Goal: Task Accomplishment & Management: Manage account settings

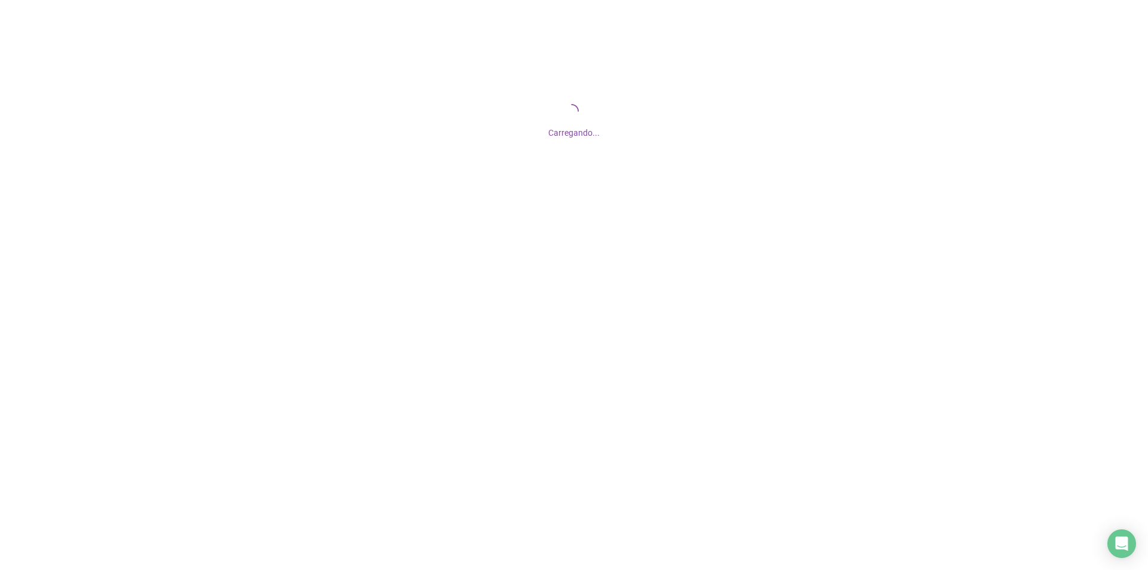
drag, startPoint x: 733, startPoint y: 148, endPoint x: 475, endPoint y: 243, distance: 274.7
click at [475, 244] on div at bounding box center [574, 285] width 1148 height 570
drag, startPoint x: 483, startPoint y: 175, endPoint x: 389, endPoint y: 120, distance: 108.0
click at [315, 140] on div "Carregando..." at bounding box center [574, 119] width 1148 height 239
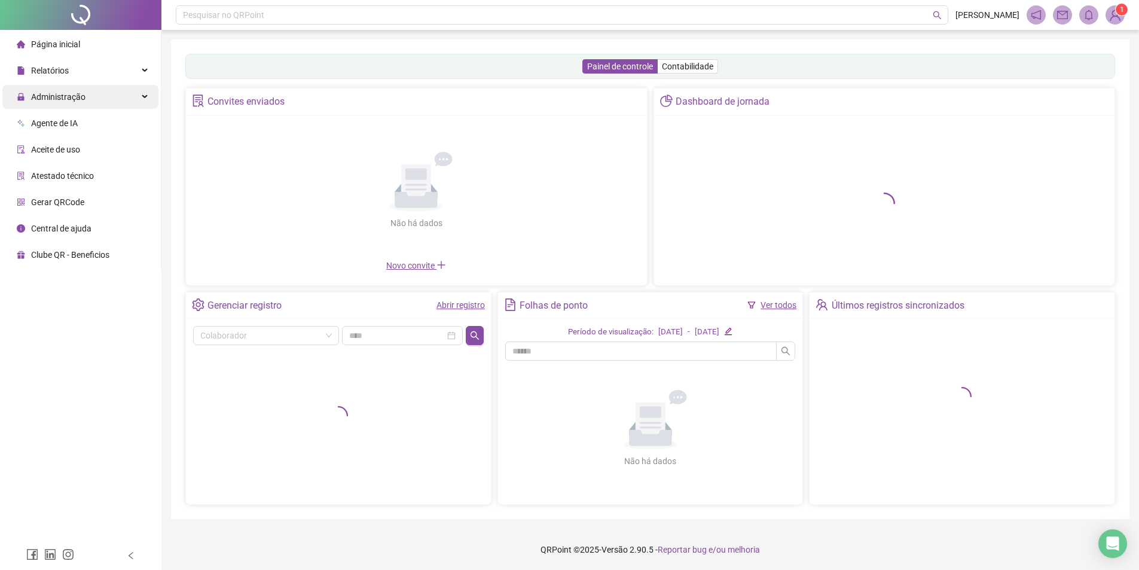
click at [51, 107] on span "Administração" at bounding box center [51, 97] width 69 height 24
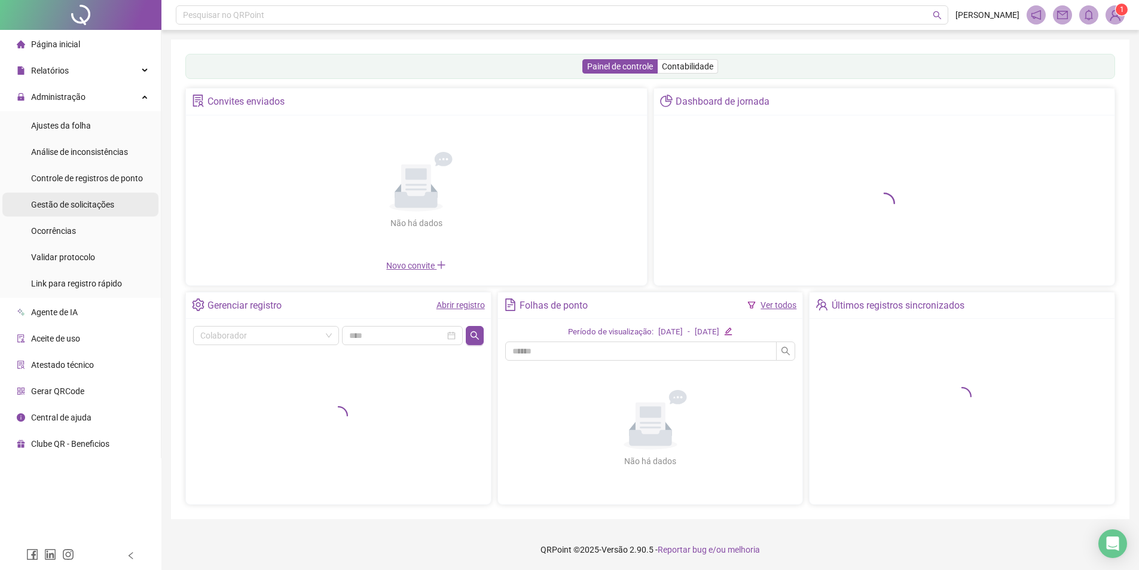
click at [92, 200] on span "Gestão de solicitações" at bounding box center [72, 205] width 83 height 10
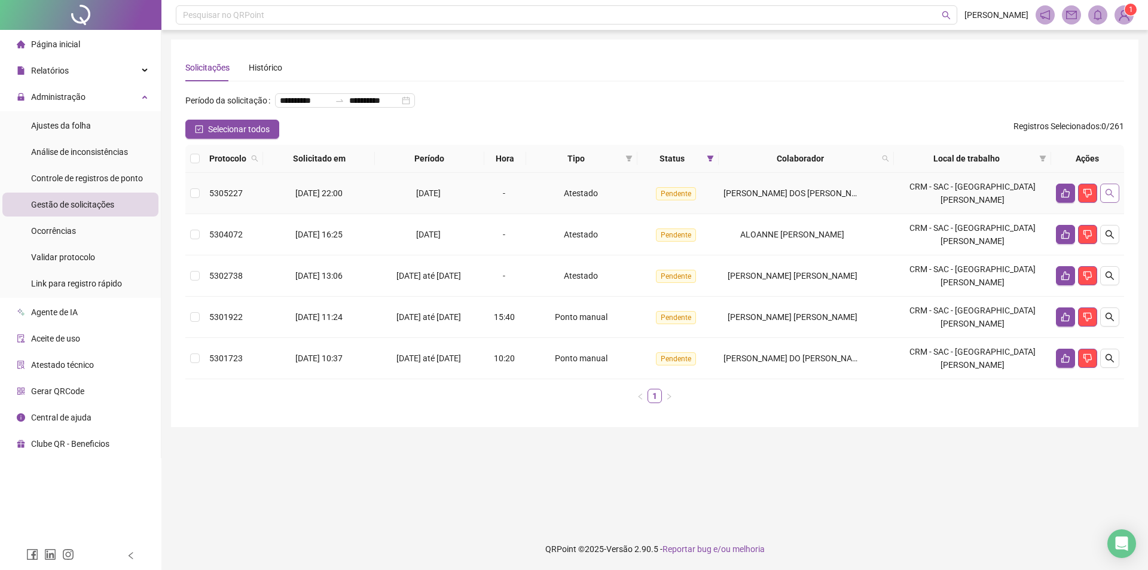
click at [1115, 203] on button "button" at bounding box center [1109, 193] width 19 height 19
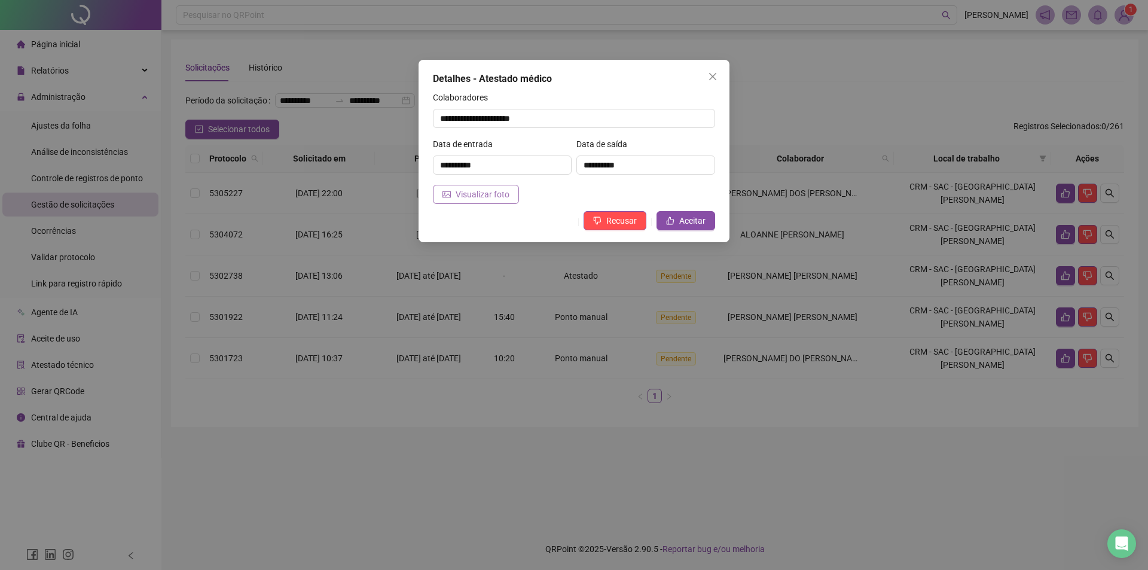
click at [486, 193] on span "Visualizar foto" at bounding box center [483, 194] width 54 height 13
click at [694, 224] on span "Aceitar" at bounding box center [692, 220] width 26 height 13
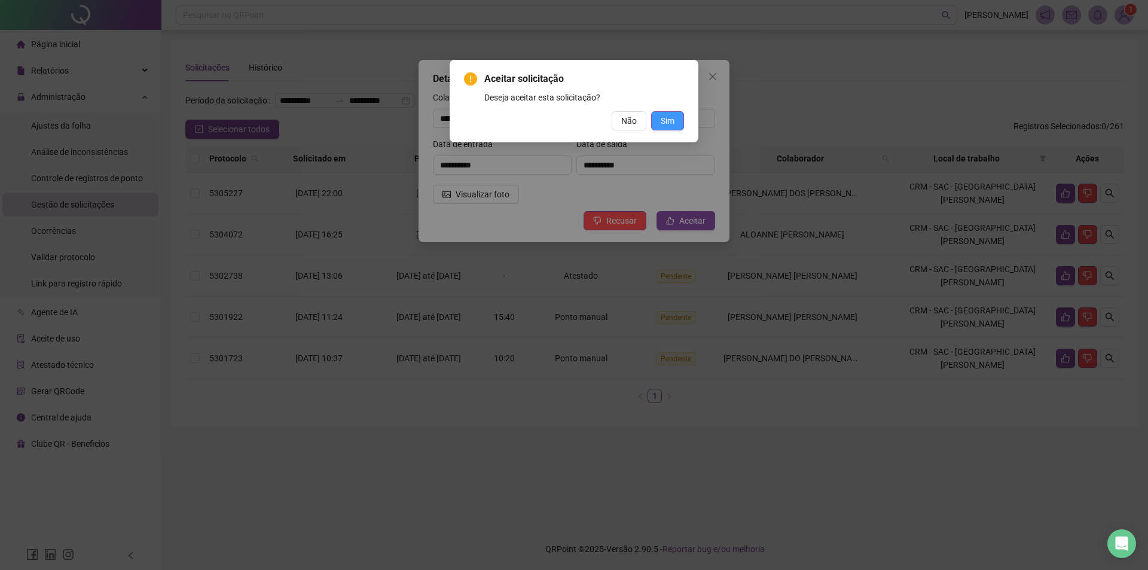
click at [661, 120] on span "Sim" at bounding box center [668, 120] width 14 height 13
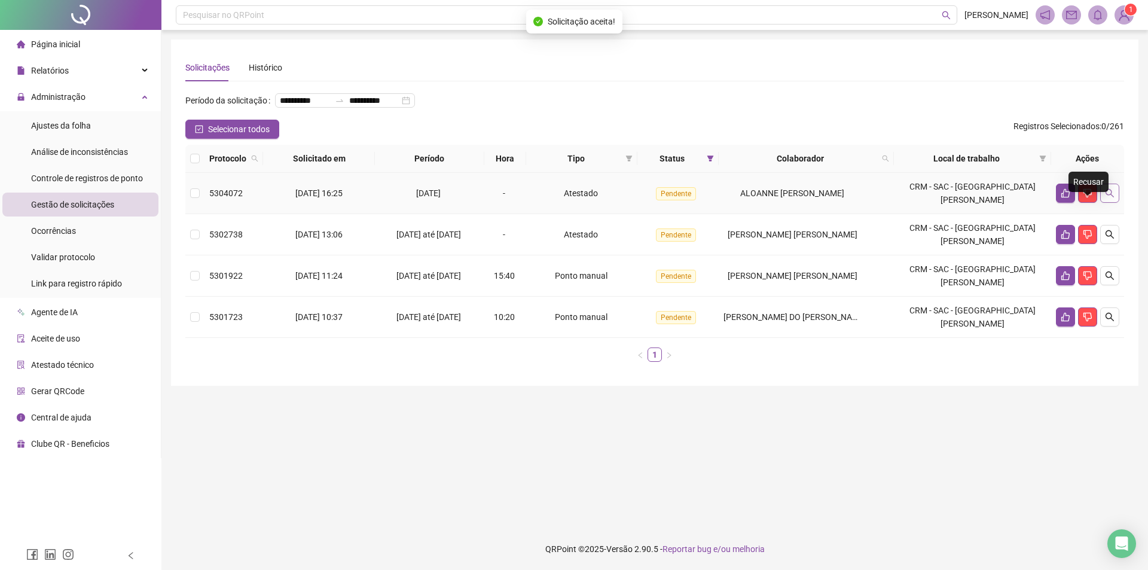
click at [1100, 203] on button "button" at bounding box center [1109, 193] width 19 height 19
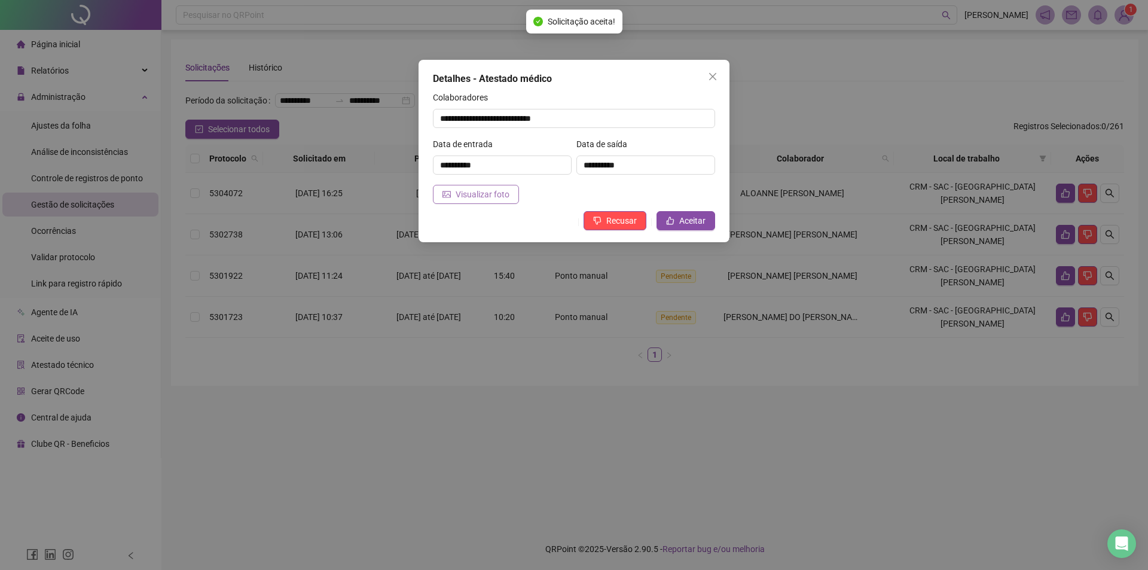
click at [484, 194] on span "Visualizar foto" at bounding box center [483, 194] width 54 height 13
click at [687, 208] on div "**********" at bounding box center [574, 151] width 311 height 182
click at [689, 225] on span "Aceitar" at bounding box center [692, 220] width 26 height 13
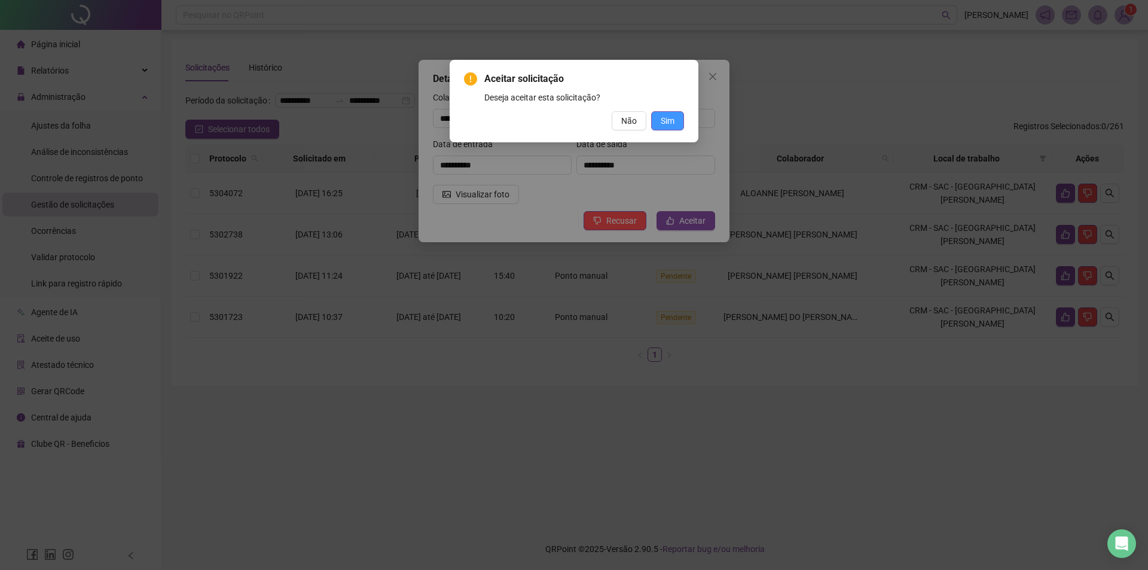
click at [667, 118] on span "Sim" at bounding box center [668, 120] width 14 height 13
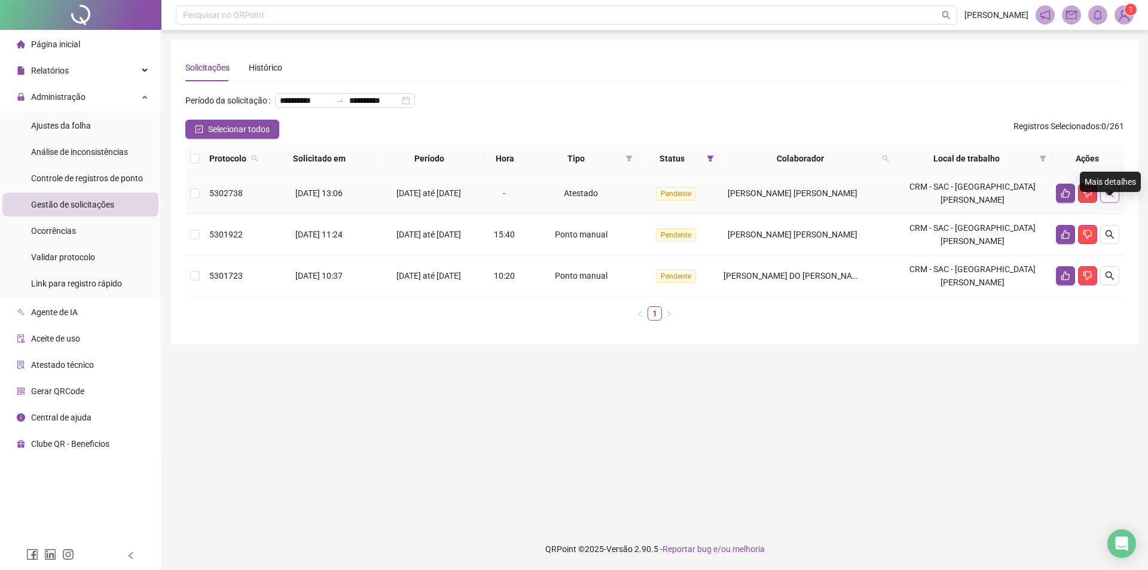
click at [1107, 198] on icon "search" at bounding box center [1110, 193] width 10 height 10
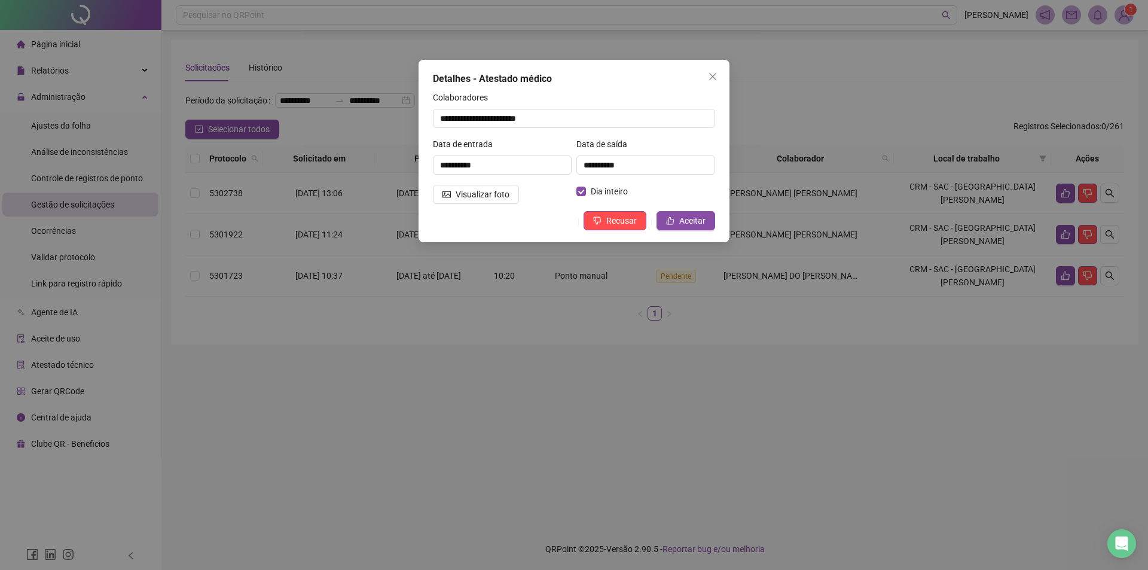
click at [491, 209] on div "**********" at bounding box center [574, 151] width 311 height 182
click at [489, 194] on span "Visualizar foto" at bounding box center [483, 194] width 54 height 13
click at [621, 221] on span "Recusar" at bounding box center [621, 220] width 30 height 13
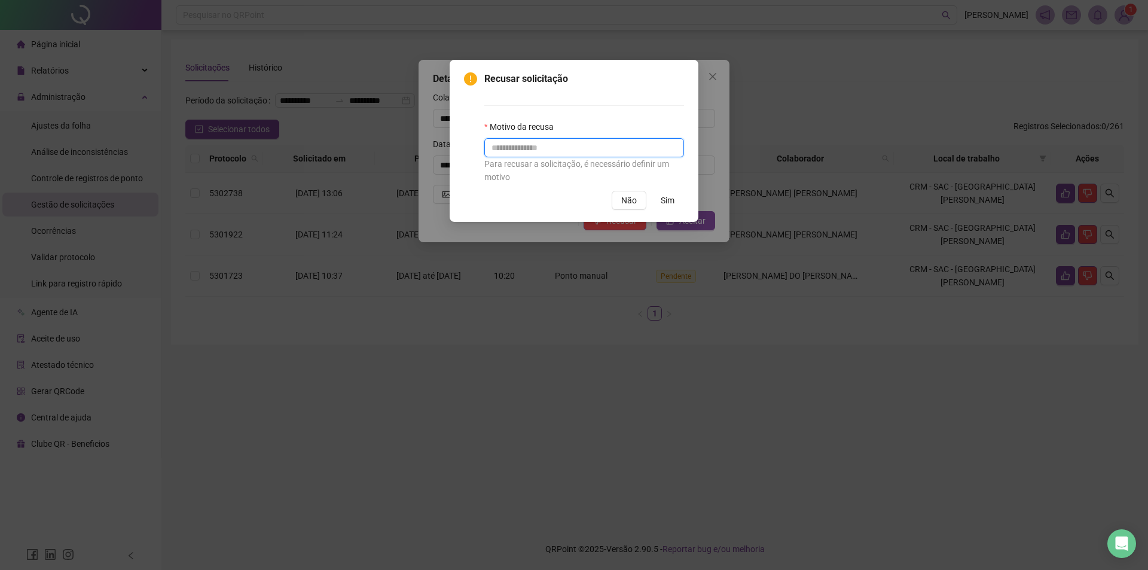
click at [548, 141] on input "text" at bounding box center [584, 147] width 200 height 19
type input "*"
type input "**********"
click at [676, 196] on button "Sim" at bounding box center [667, 200] width 33 height 19
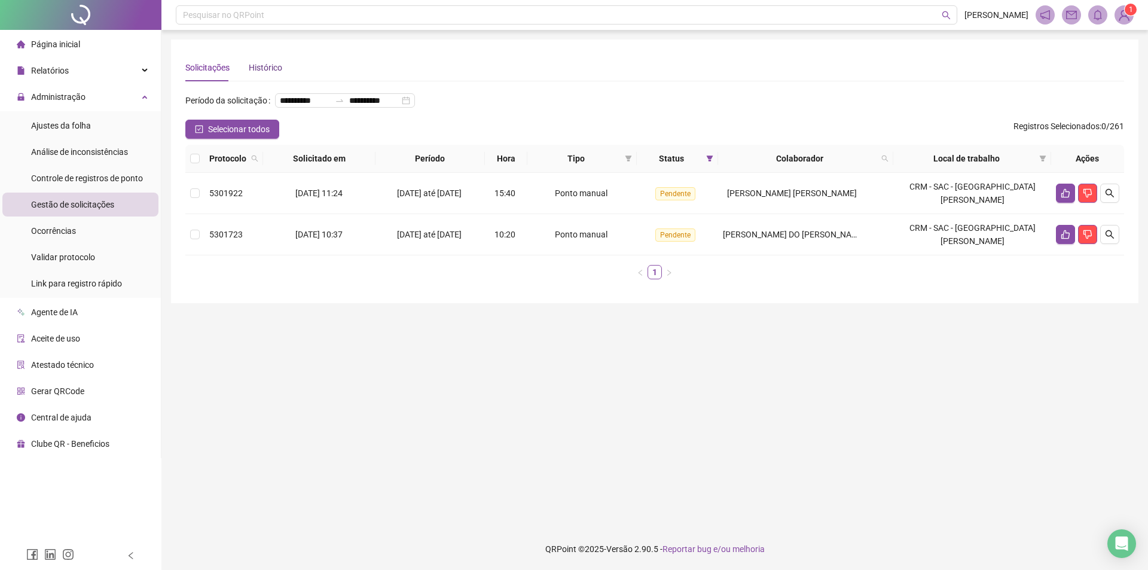
click at [268, 65] on div "Histórico" at bounding box center [265, 67] width 33 height 13
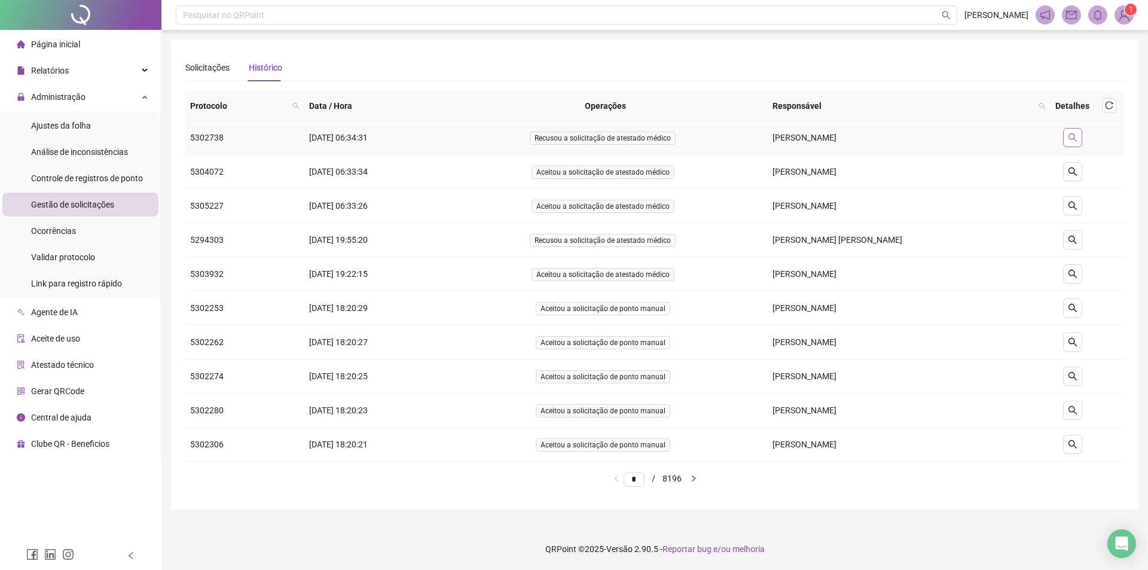
click at [1069, 140] on icon "search" at bounding box center [1073, 138] width 10 height 10
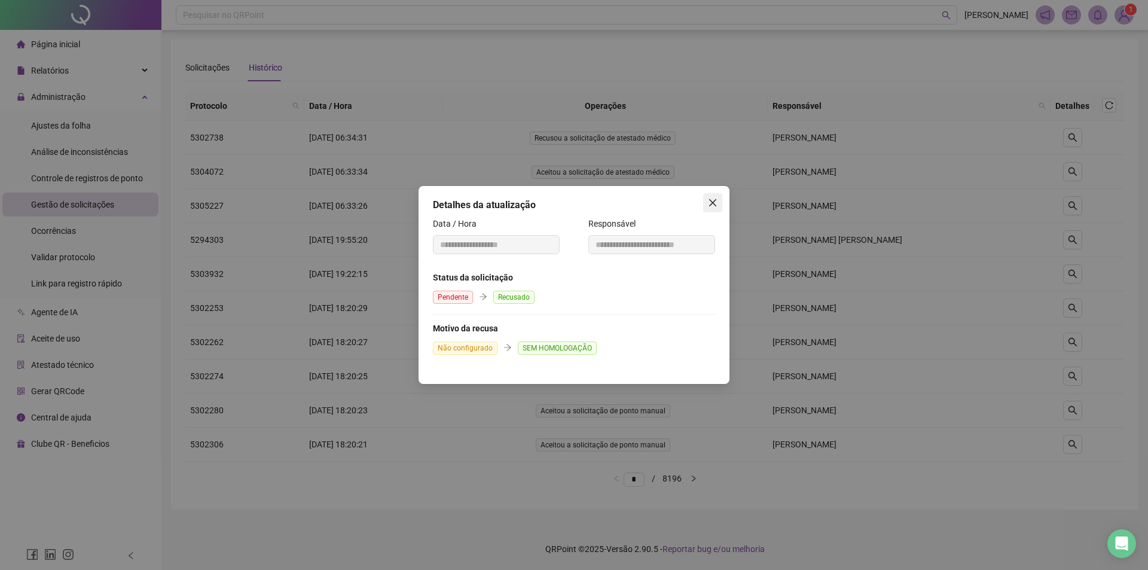
click at [709, 202] on icon "close" at bounding box center [713, 203] width 10 height 10
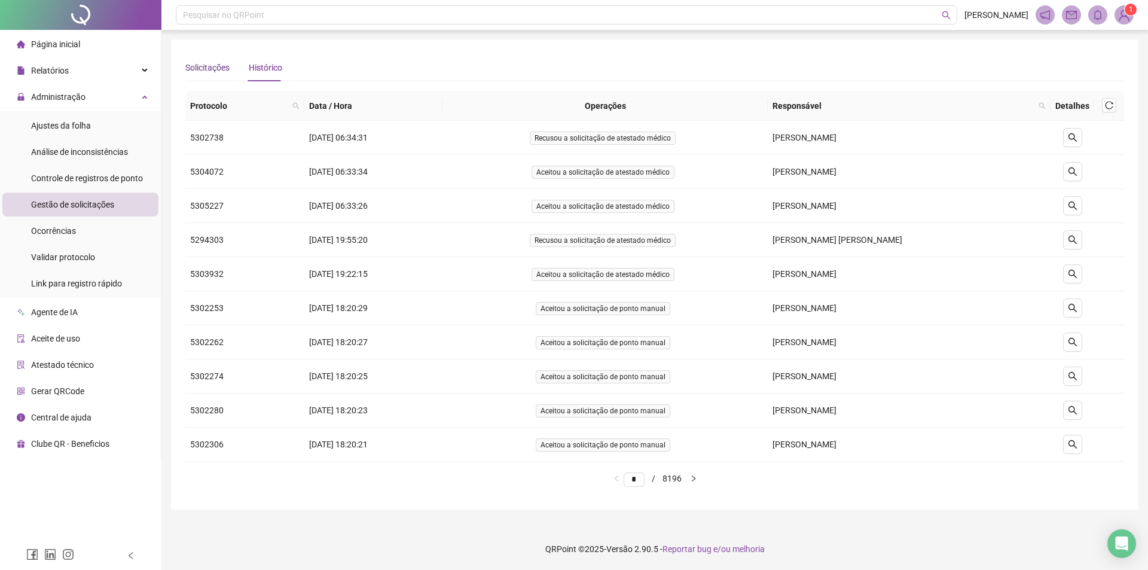
click at [221, 66] on div "Solicitações" at bounding box center [207, 67] width 44 height 13
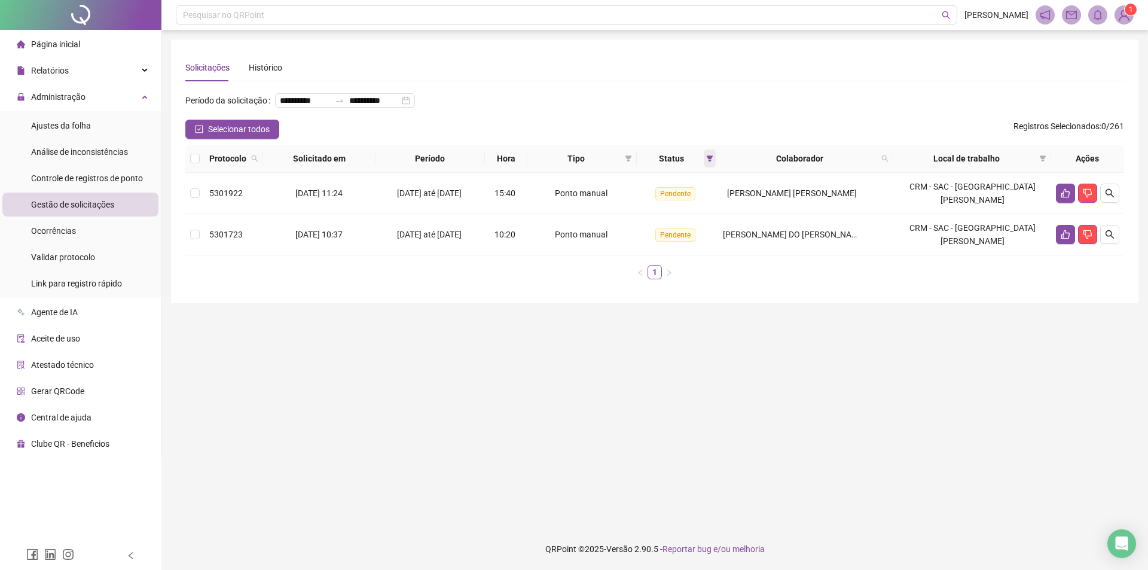
click at [716, 167] on span at bounding box center [710, 158] width 12 height 18
click at [701, 268] on button "OK" at bounding box center [710, 265] width 21 height 14
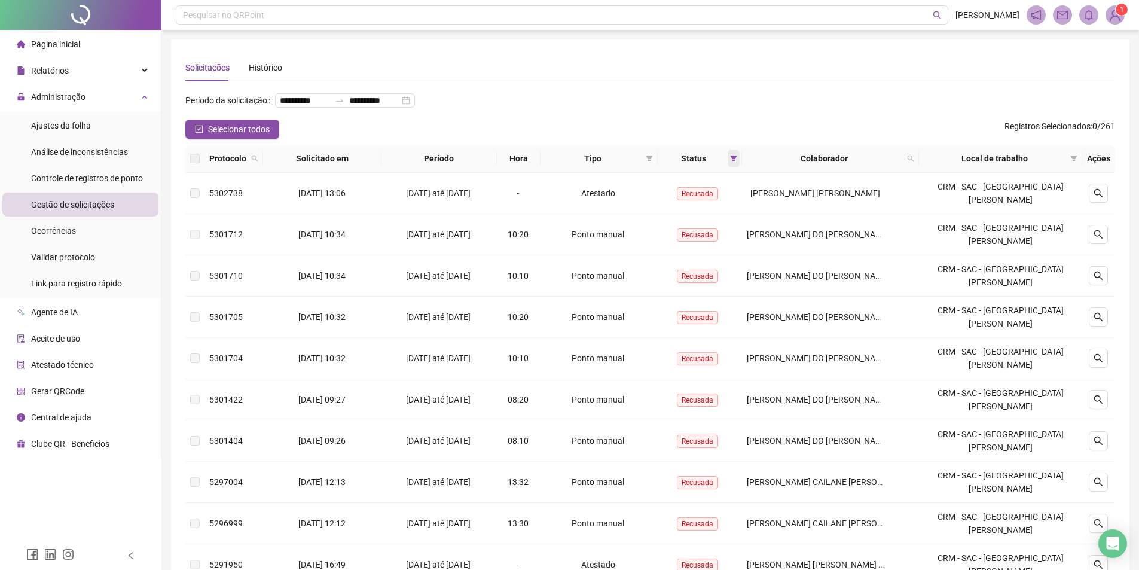
click at [738, 167] on span at bounding box center [734, 158] width 12 height 18
click at [696, 240] on span "Aceita" at bounding box center [706, 240] width 30 height 13
click at [729, 258] on span "OK" at bounding box center [731, 264] width 11 height 13
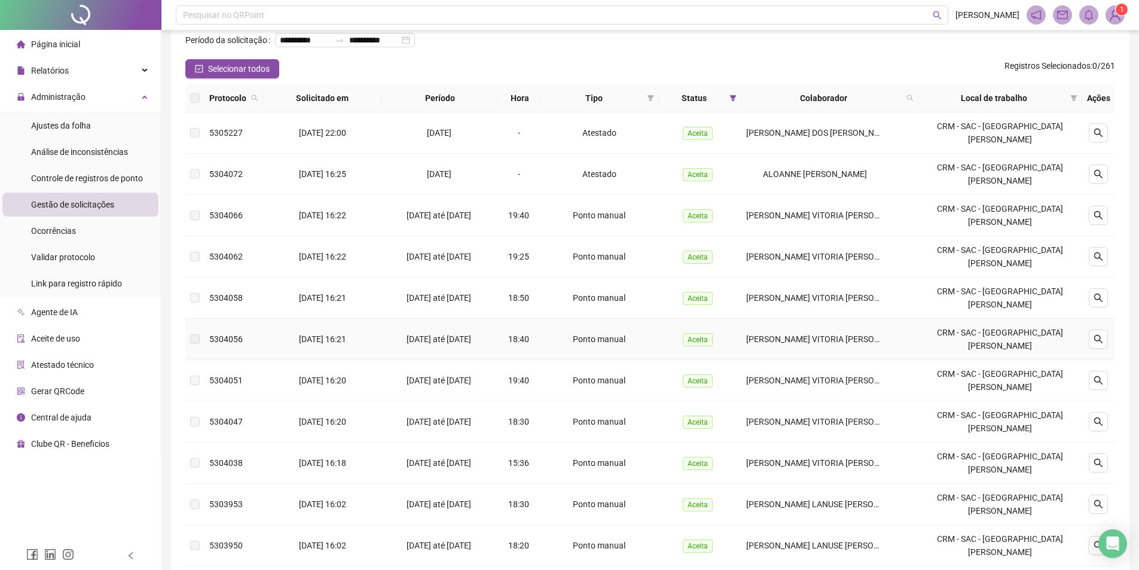
scroll to position [130, 0]
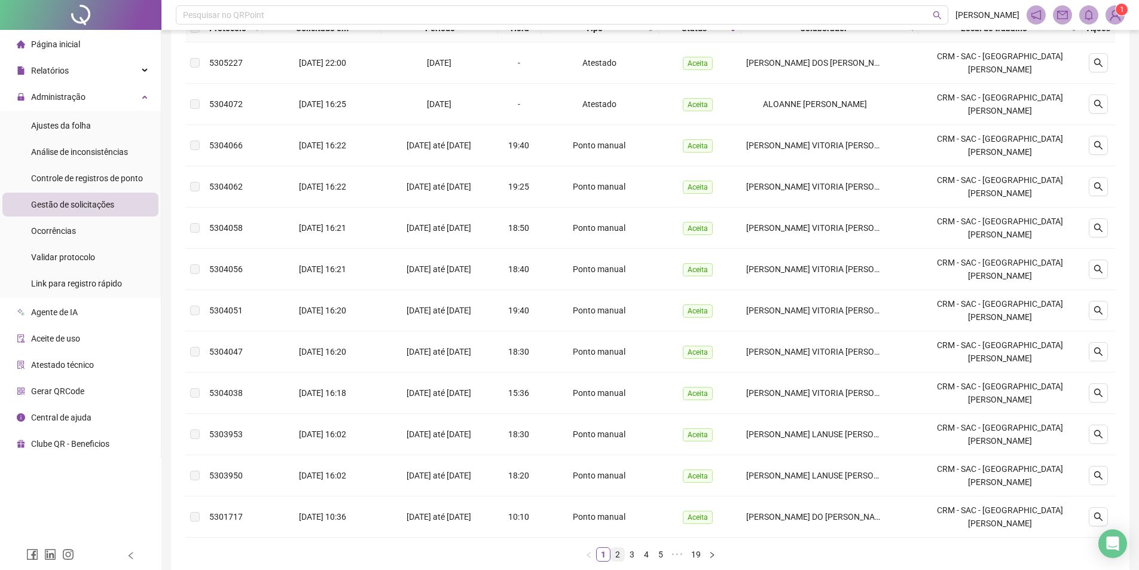
click at [617, 548] on link "2" at bounding box center [617, 554] width 13 height 13
click at [631, 548] on link "3" at bounding box center [631, 554] width 13 height 13
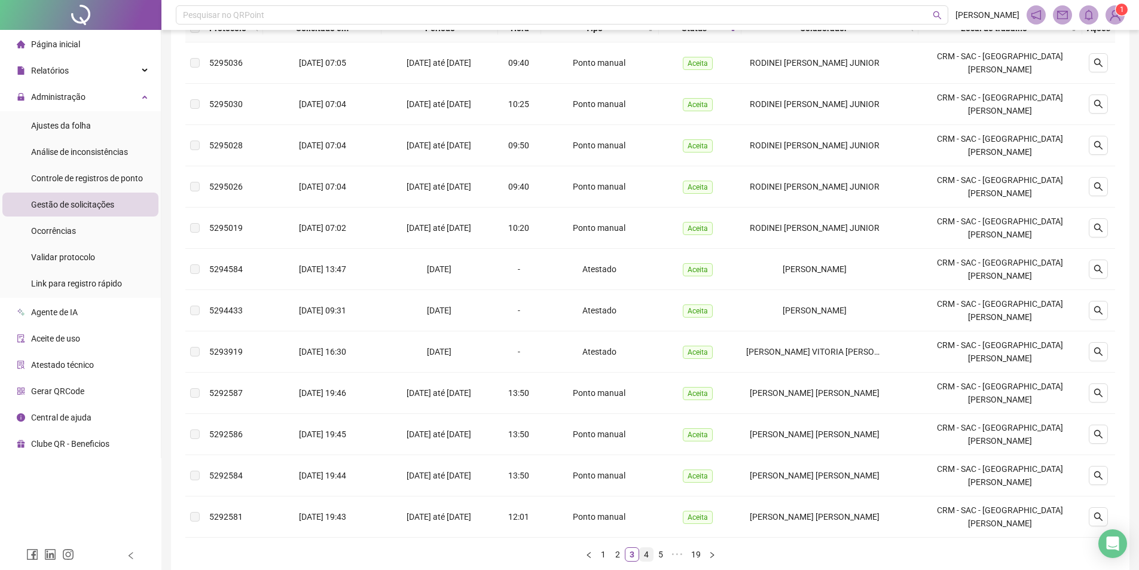
click at [647, 548] on link "4" at bounding box center [646, 554] width 13 height 13
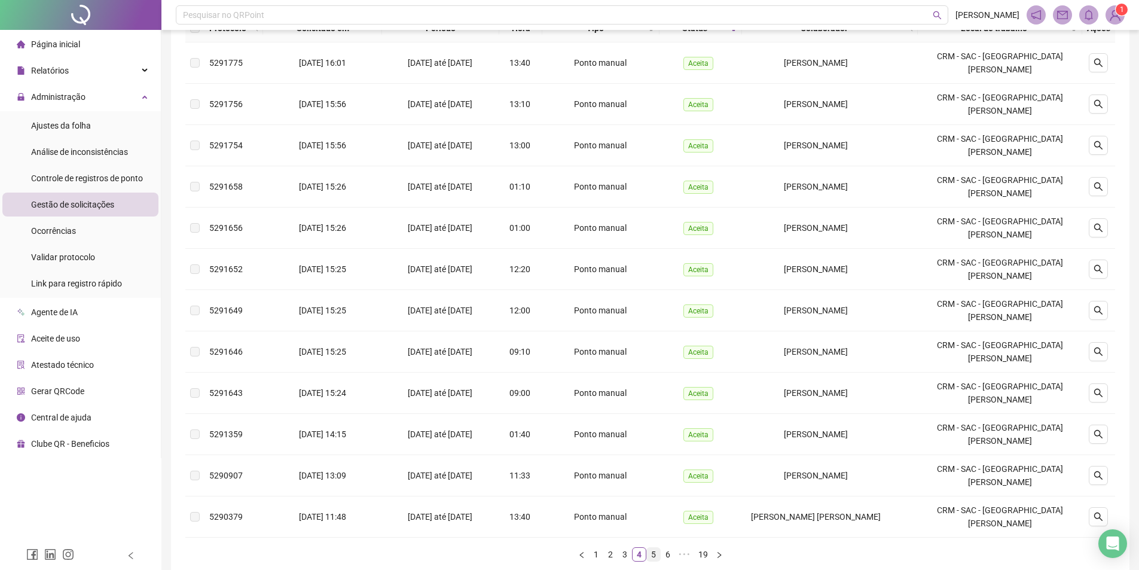
click at [652, 548] on link "5" at bounding box center [653, 554] width 13 height 13
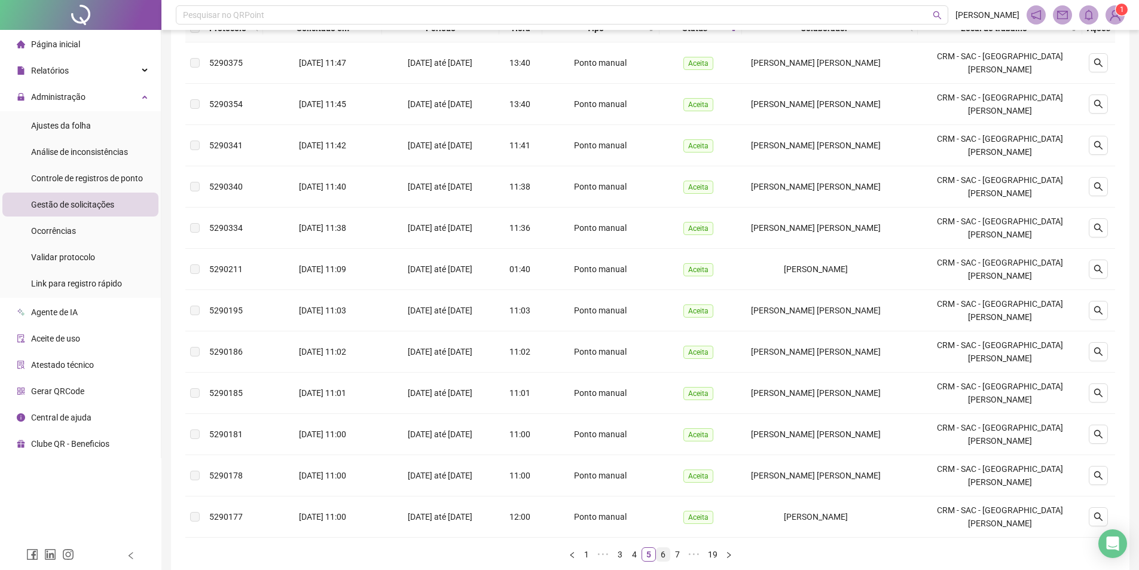
click at [666, 548] on link "6" at bounding box center [663, 554] width 13 height 13
click at [665, 548] on link "7" at bounding box center [663, 554] width 13 height 13
click at [665, 548] on link "8" at bounding box center [663, 554] width 13 height 13
click at [666, 548] on link "9" at bounding box center [661, 554] width 13 height 13
click at [671, 548] on link "11" at bounding box center [679, 554] width 17 height 13
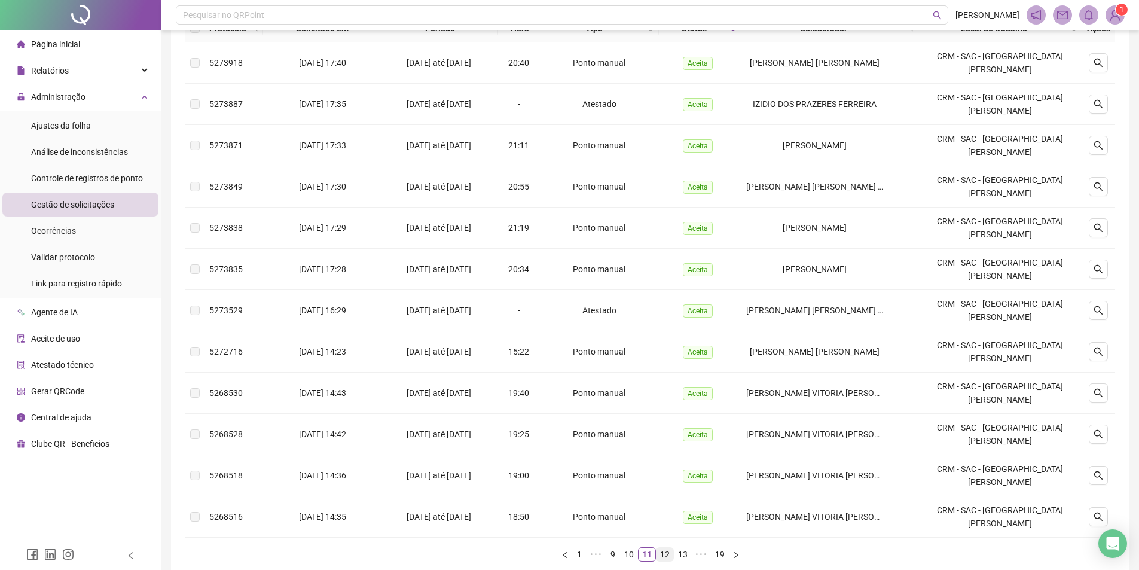
click at [661, 548] on link "12" at bounding box center [665, 554] width 17 height 13
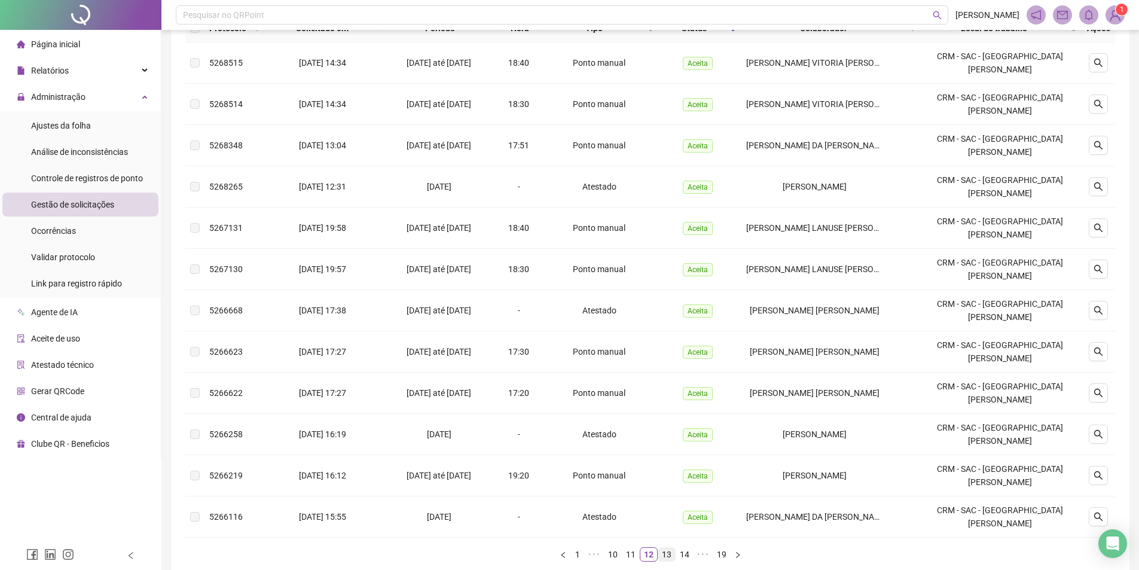
click at [661, 548] on link "13" at bounding box center [666, 554] width 17 height 13
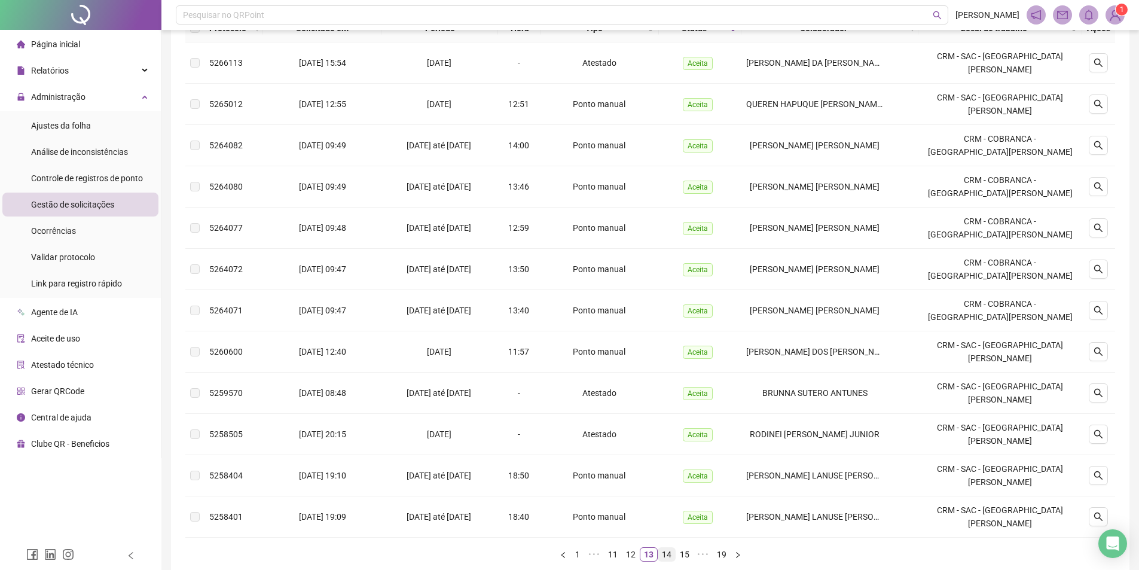
click at [668, 548] on link "14" at bounding box center [666, 554] width 17 height 13
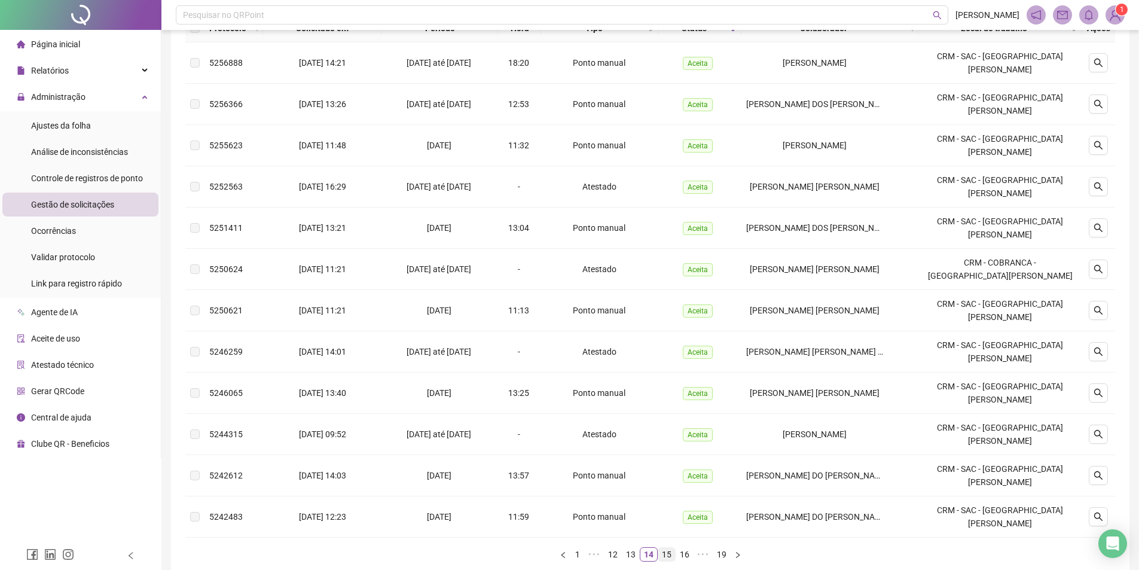
click at [663, 548] on link "15" at bounding box center [666, 554] width 17 height 13
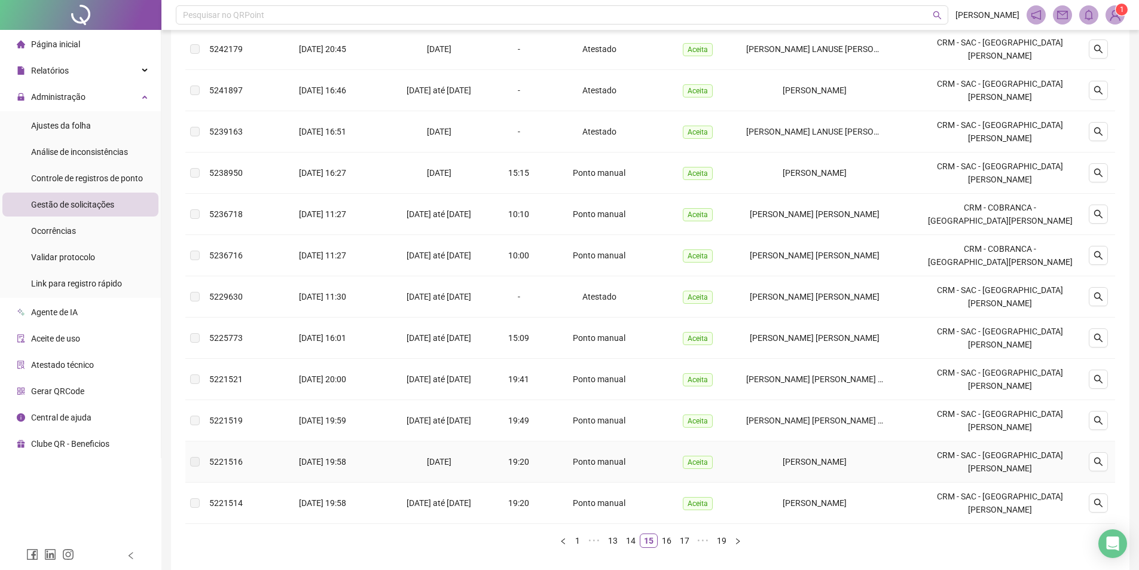
scroll to position [145, 0]
click at [663, 533] on link "16" at bounding box center [666, 539] width 17 height 13
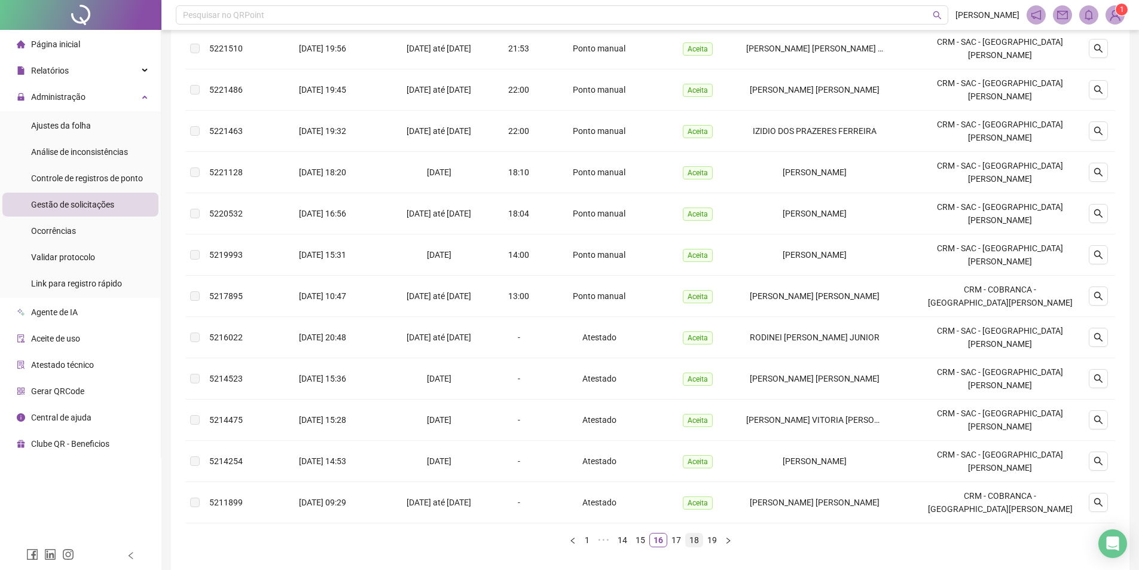
click at [676, 533] on link "17" at bounding box center [676, 539] width 17 height 13
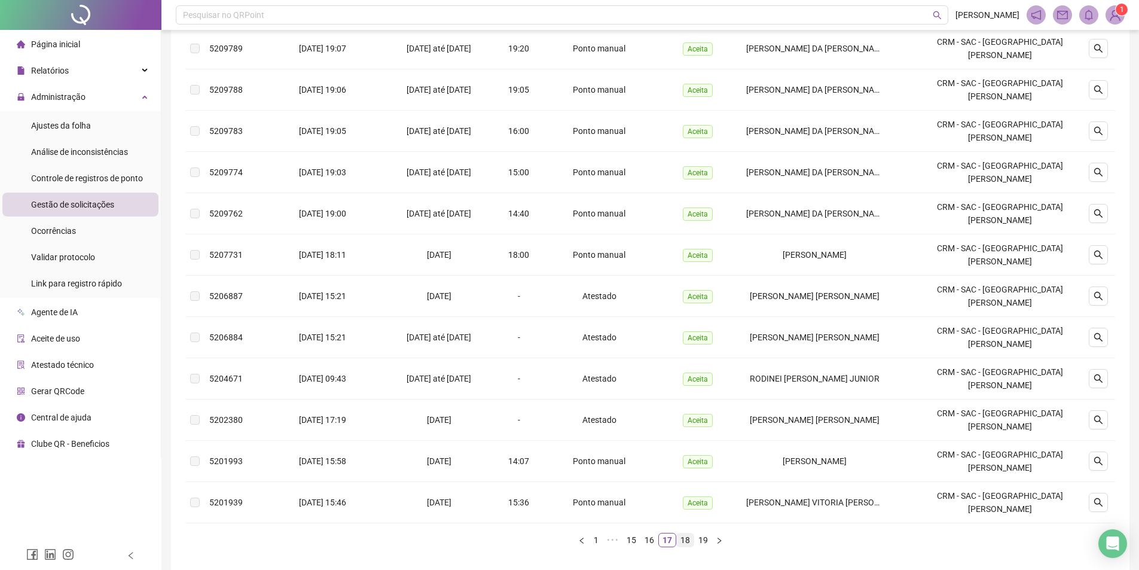
scroll to position [130, 0]
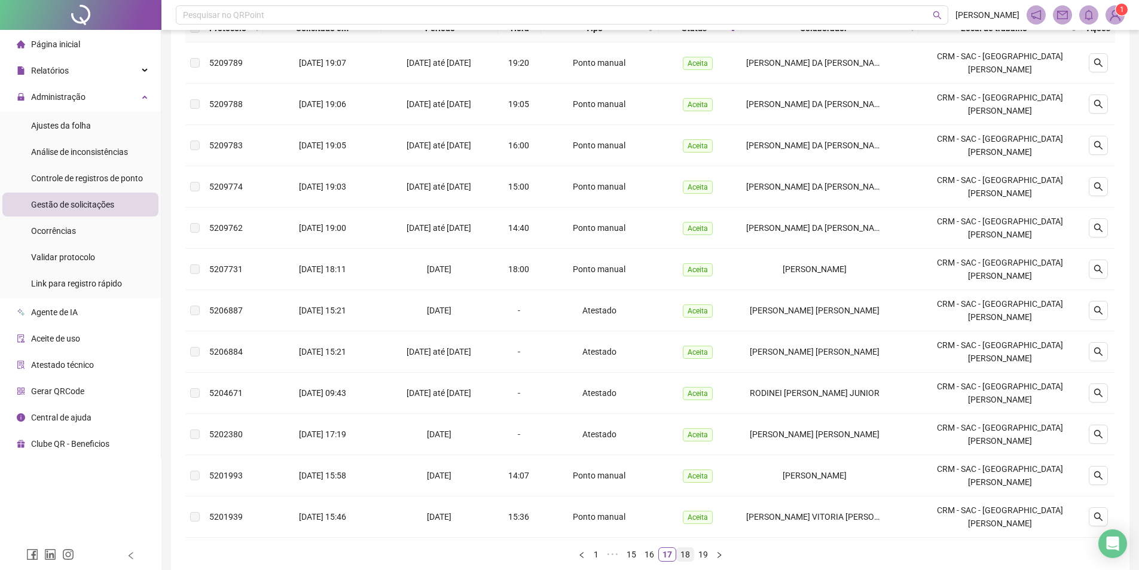
click at [683, 548] on link "18" at bounding box center [685, 554] width 17 height 13
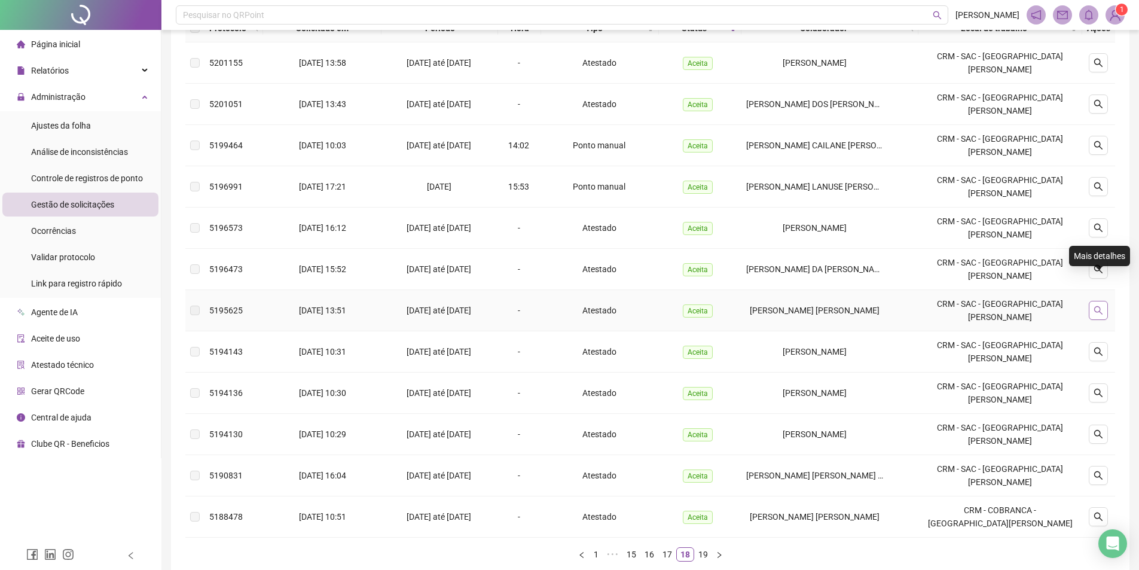
click at [1101, 306] on icon "search" at bounding box center [1099, 311] width 10 height 10
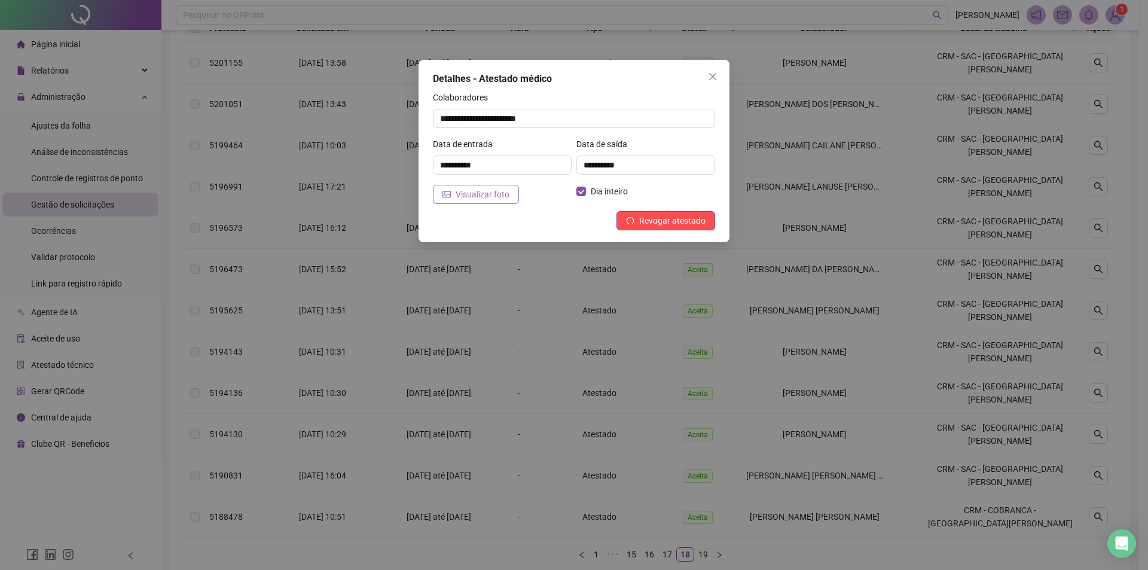
click at [484, 191] on span "Visualizar foto" at bounding box center [483, 194] width 54 height 13
click at [709, 74] on icon "close" at bounding box center [713, 77] width 10 height 10
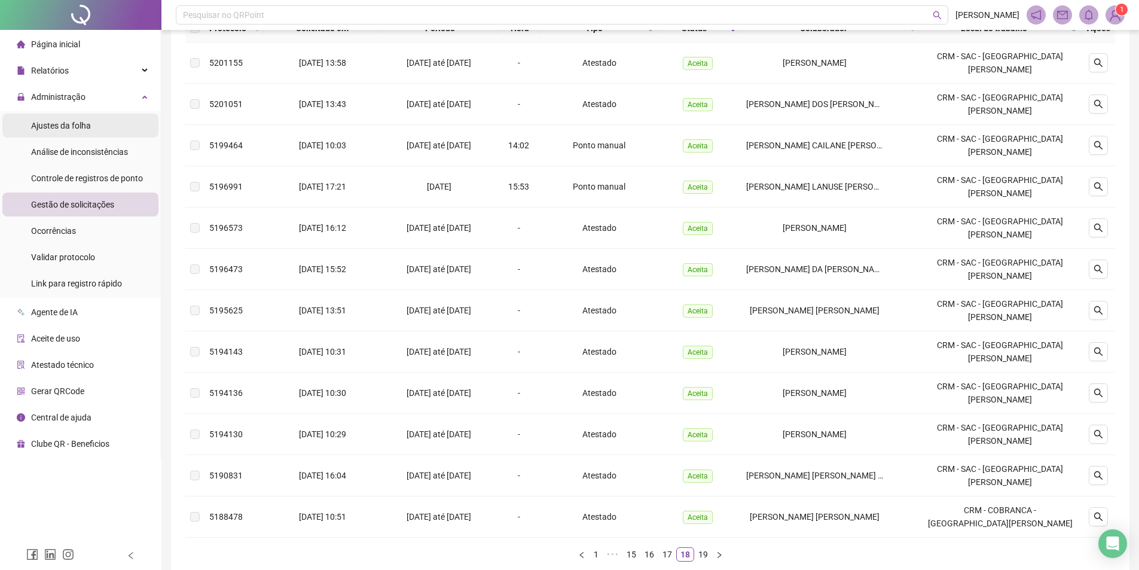
click at [79, 133] on div "Ajustes da folha" at bounding box center [61, 126] width 60 height 24
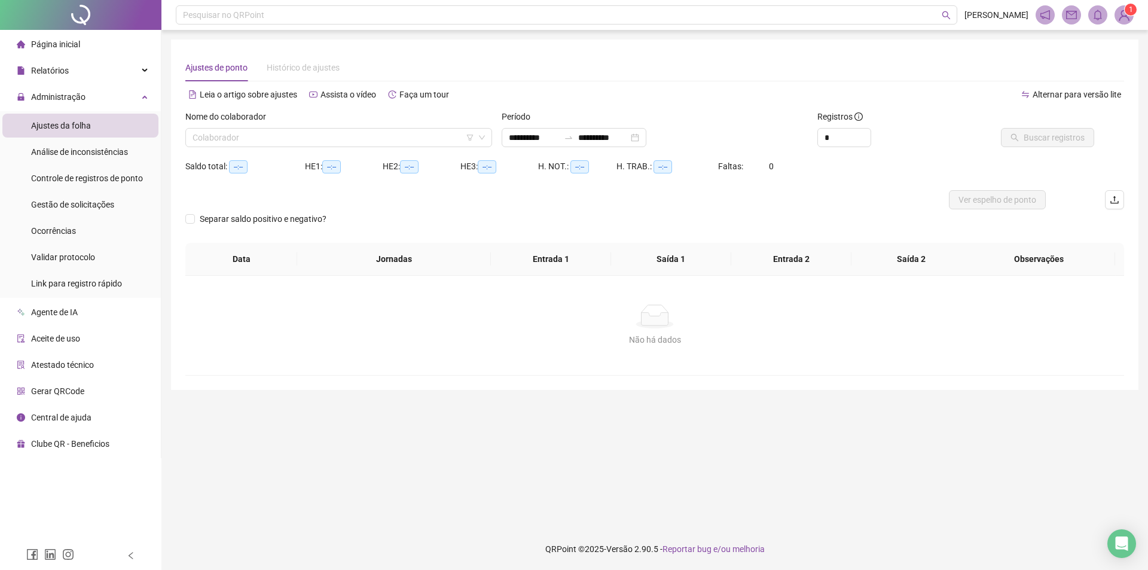
type input "**********"
click at [74, 202] on span "Gestão de solicitações" at bounding box center [72, 205] width 83 height 10
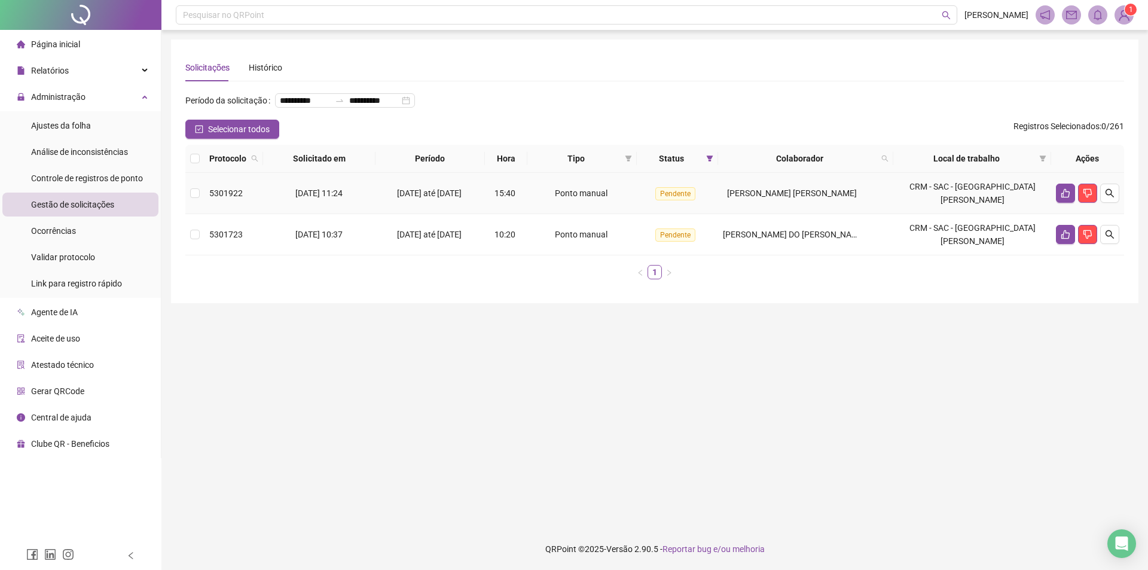
drag, startPoint x: 1137, startPoint y: 212, endPoint x: 1127, endPoint y: 211, distance: 9.6
click at [1136, 212] on div "**********" at bounding box center [655, 171] width 968 height 264
click at [266, 63] on div "Histórico" at bounding box center [265, 67] width 33 height 13
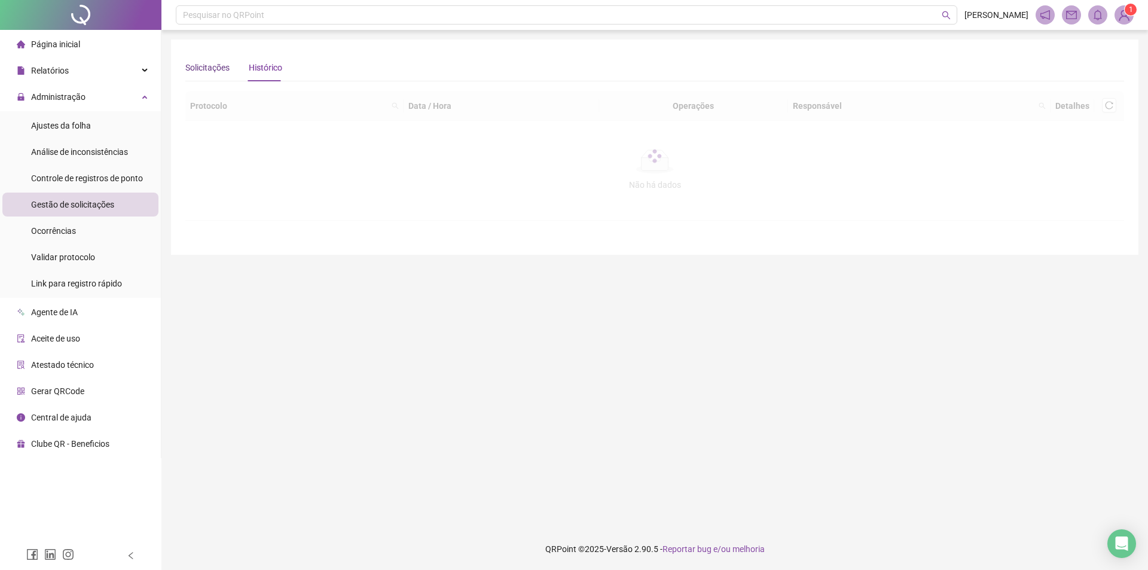
click at [206, 72] on div "Solicitações" at bounding box center [207, 67] width 44 height 13
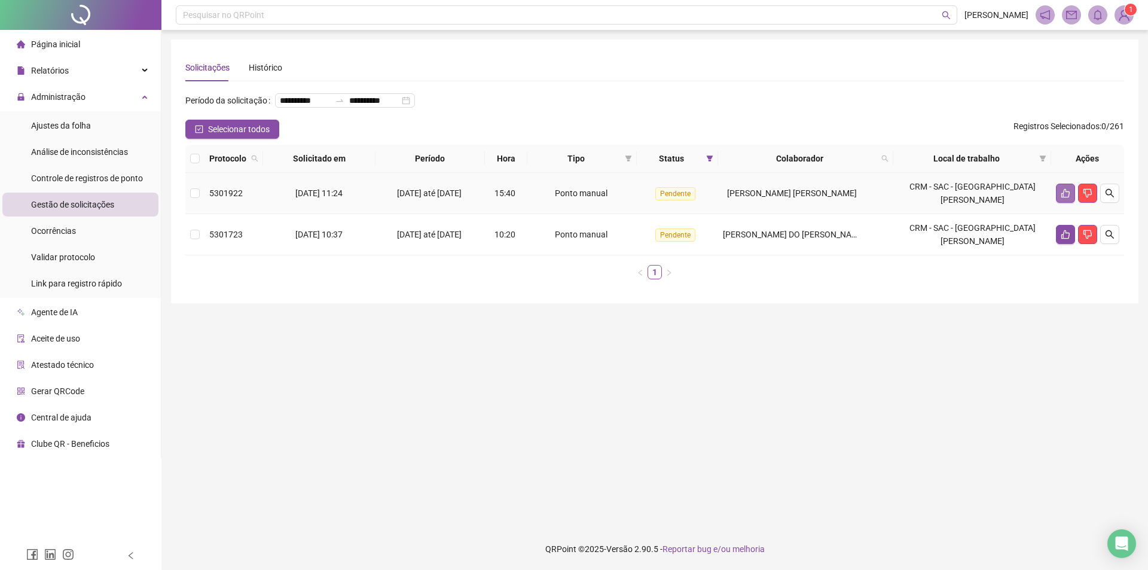
click at [1061, 198] on icon "like" at bounding box center [1066, 193] width 10 height 10
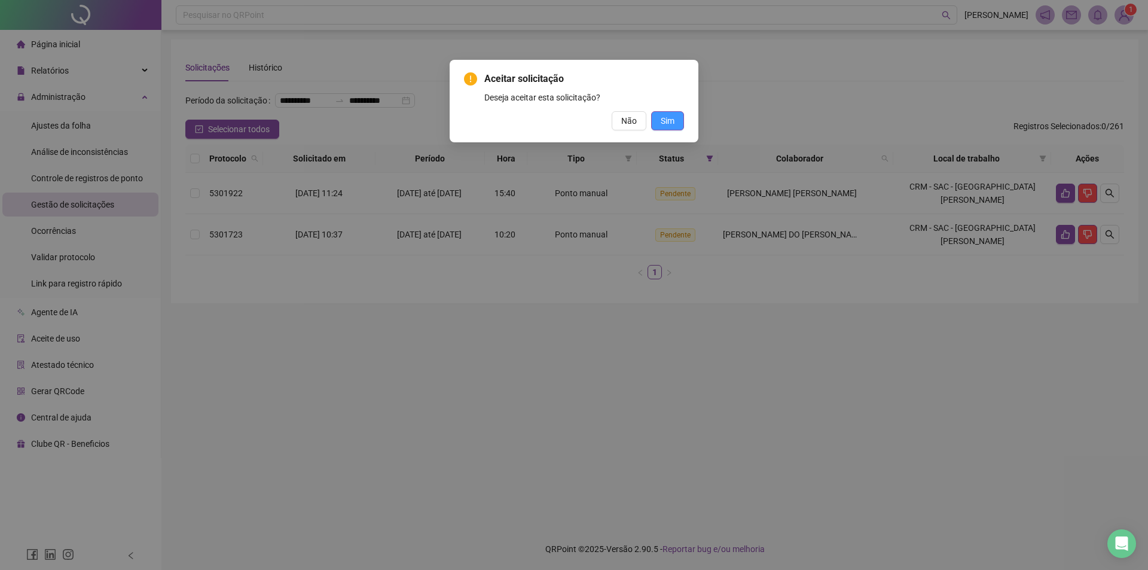
click at [664, 122] on span "Sim" at bounding box center [668, 120] width 14 height 13
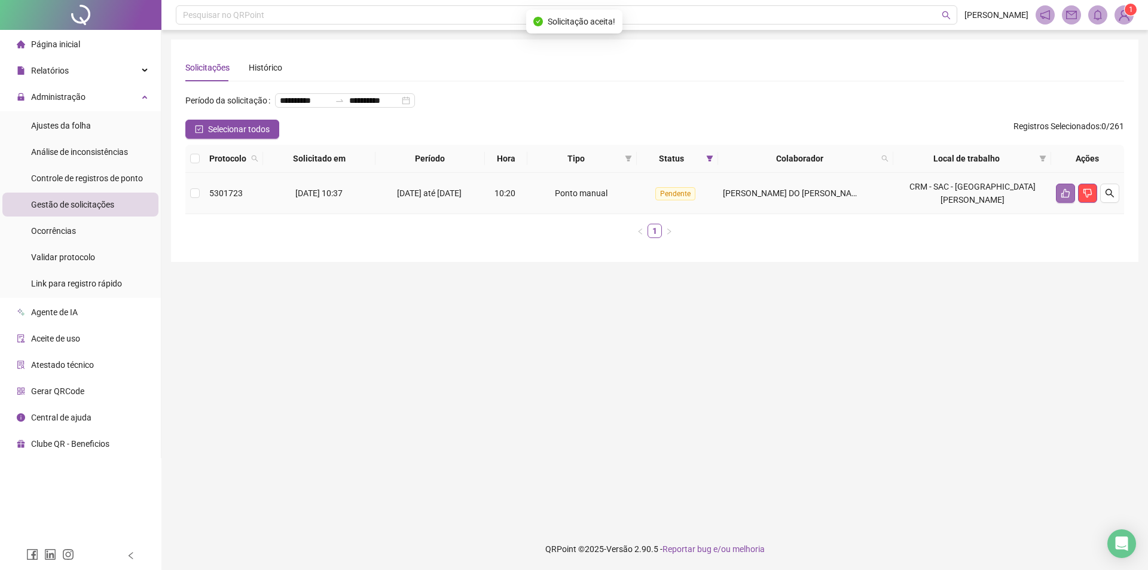
click at [1059, 203] on button "button" at bounding box center [1065, 193] width 19 height 19
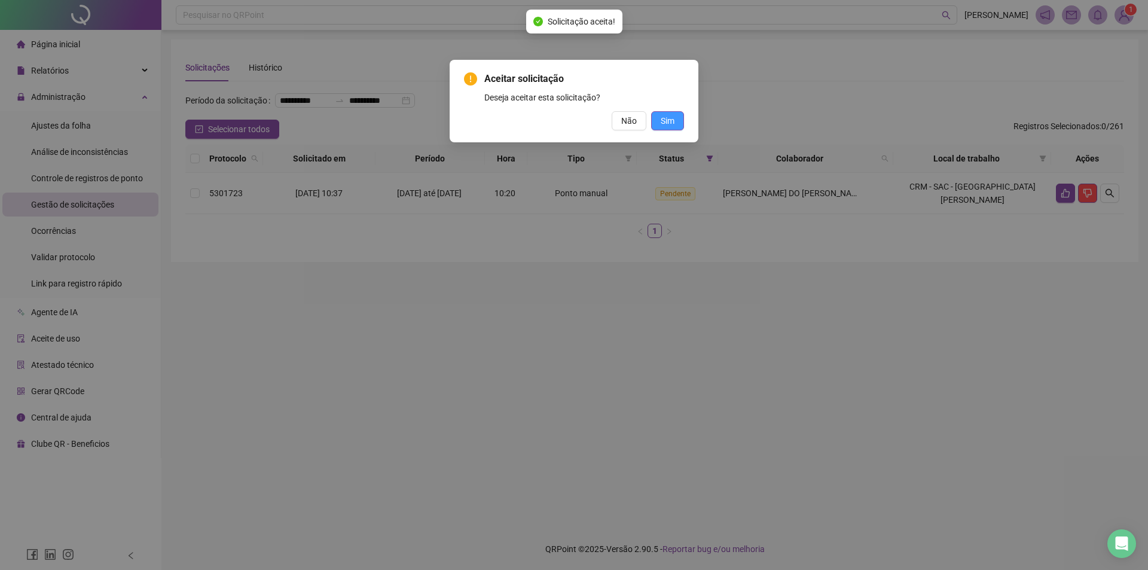
click at [657, 119] on button "Sim" at bounding box center [667, 120] width 33 height 19
click at [661, 119] on span "Sim" at bounding box center [668, 120] width 14 height 13
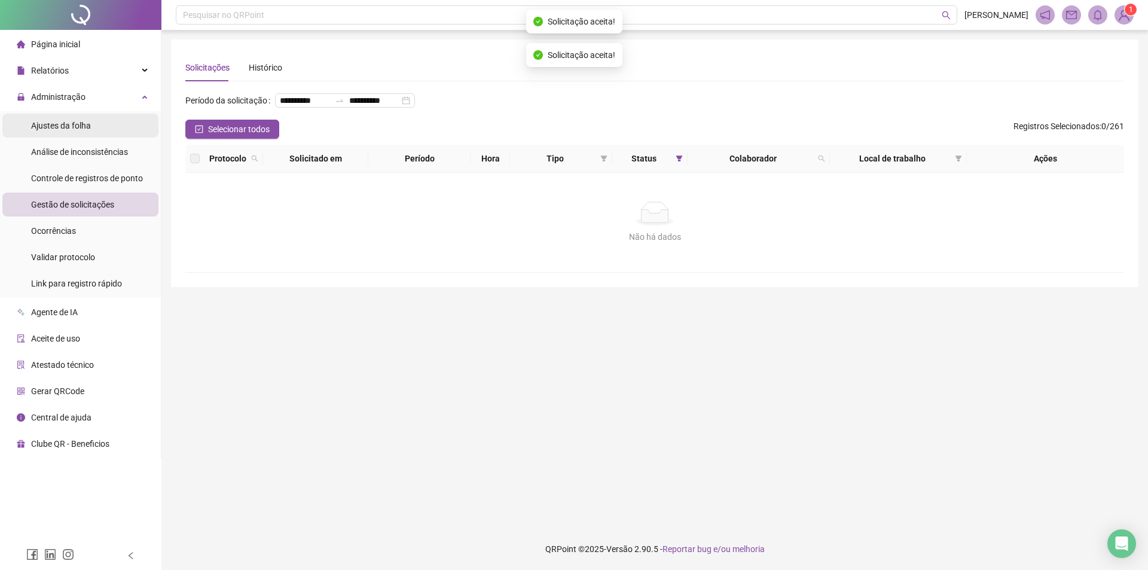
click at [77, 133] on div "Ajustes da folha" at bounding box center [61, 126] width 60 height 24
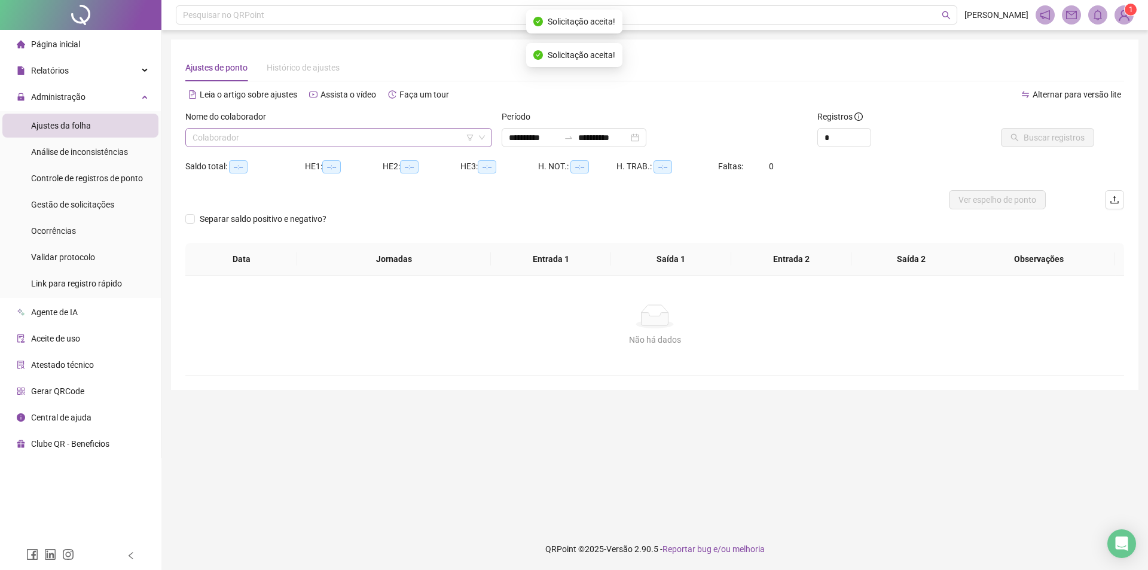
click at [350, 141] on input "search" at bounding box center [334, 138] width 282 height 18
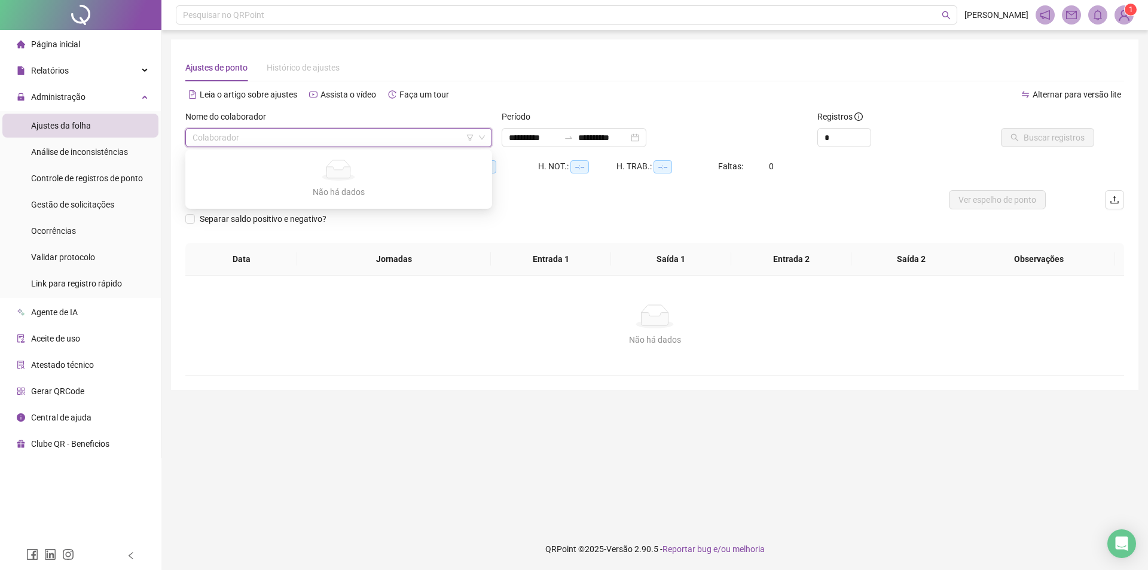
click at [697, 63] on div "Ajustes de ponto Histórico de ajustes" at bounding box center [654, 68] width 939 height 28
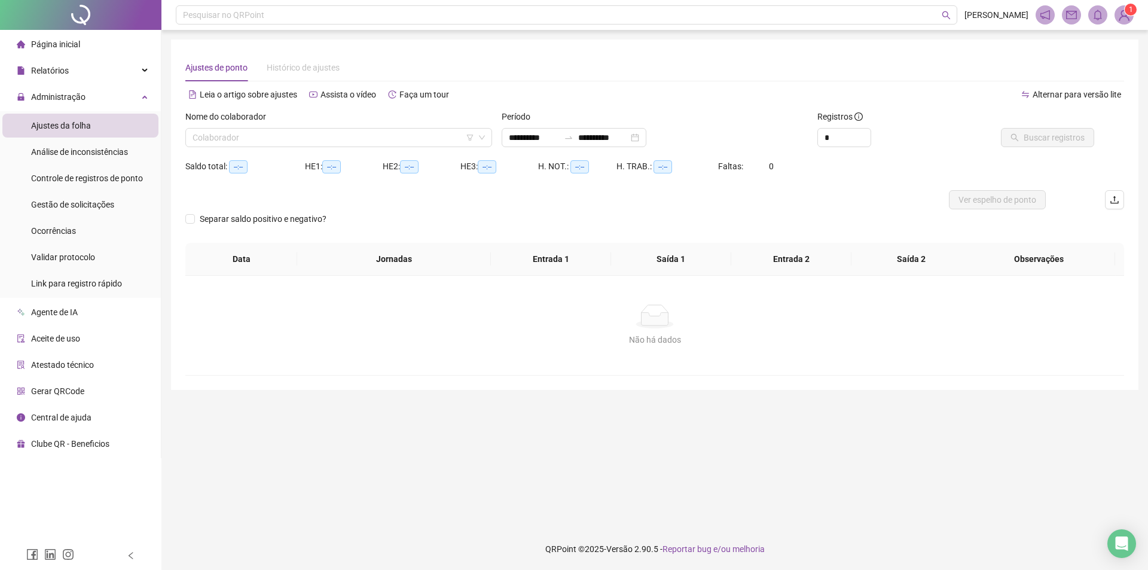
click at [557, 125] on div "Período" at bounding box center [655, 119] width 307 height 18
type input "**********"
click at [536, 129] on div "**********" at bounding box center [574, 137] width 145 height 19
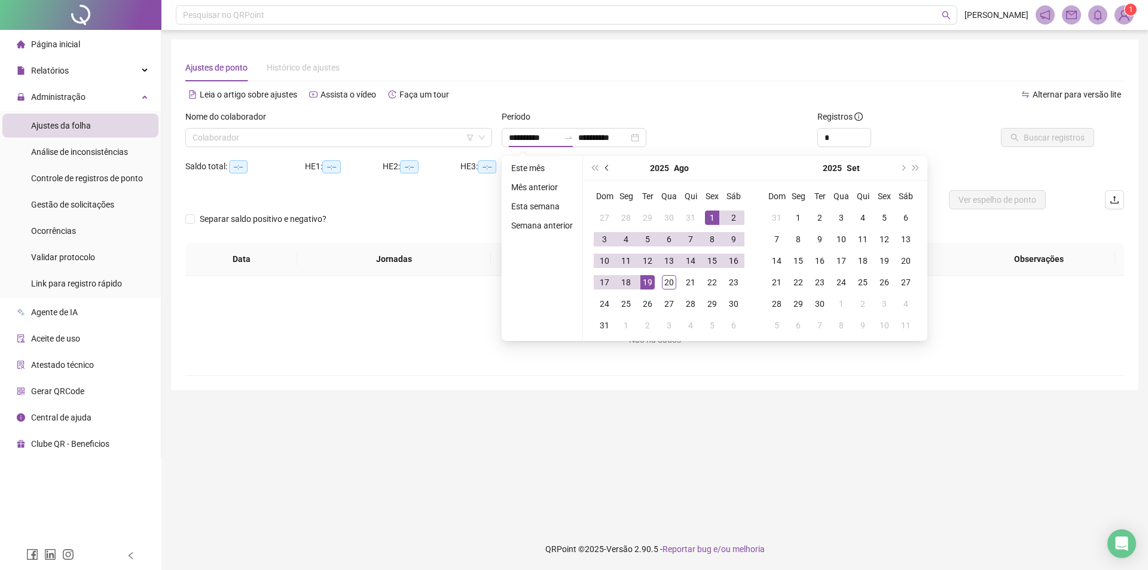
click at [604, 163] on button "prev-year" at bounding box center [607, 168] width 13 height 24
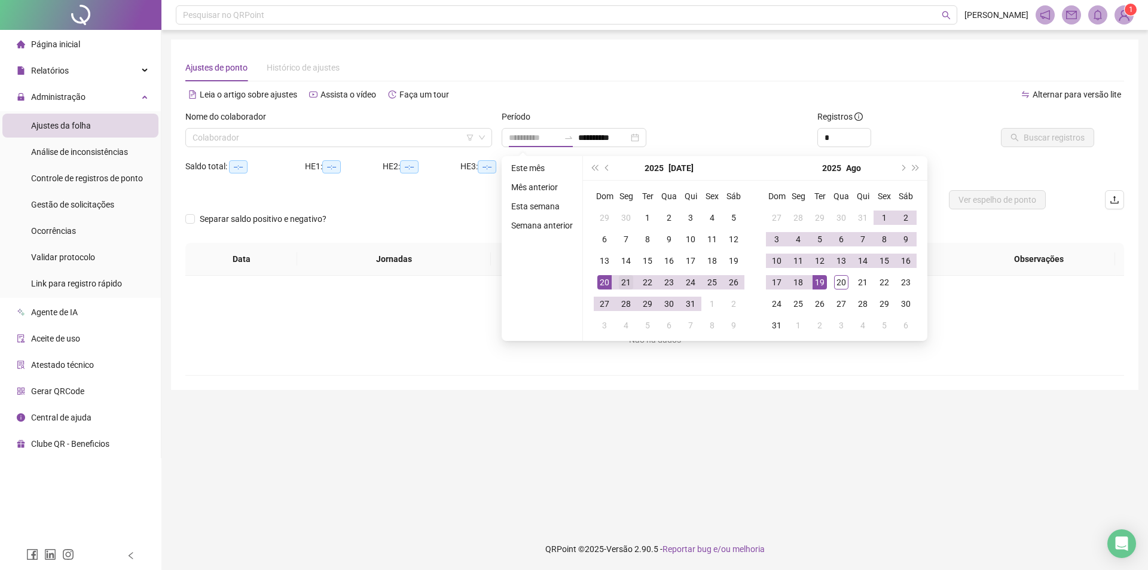
type input "**********"
click at [620, 280] on div "21" at bounding box center [626, 282] width 14 height 14
type input "**********"
click at [813, 282] on div "19" at bounding box center [820, 282] width 14 height 14
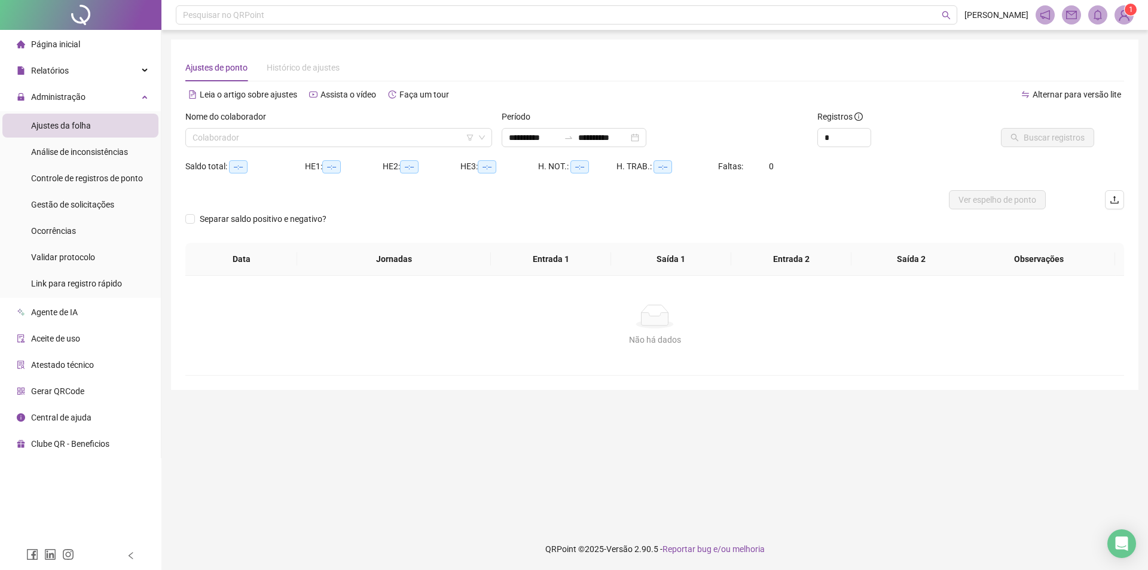
click at [733, 111] on div "Período" at bounding box center [655, 119] width 307 height 18
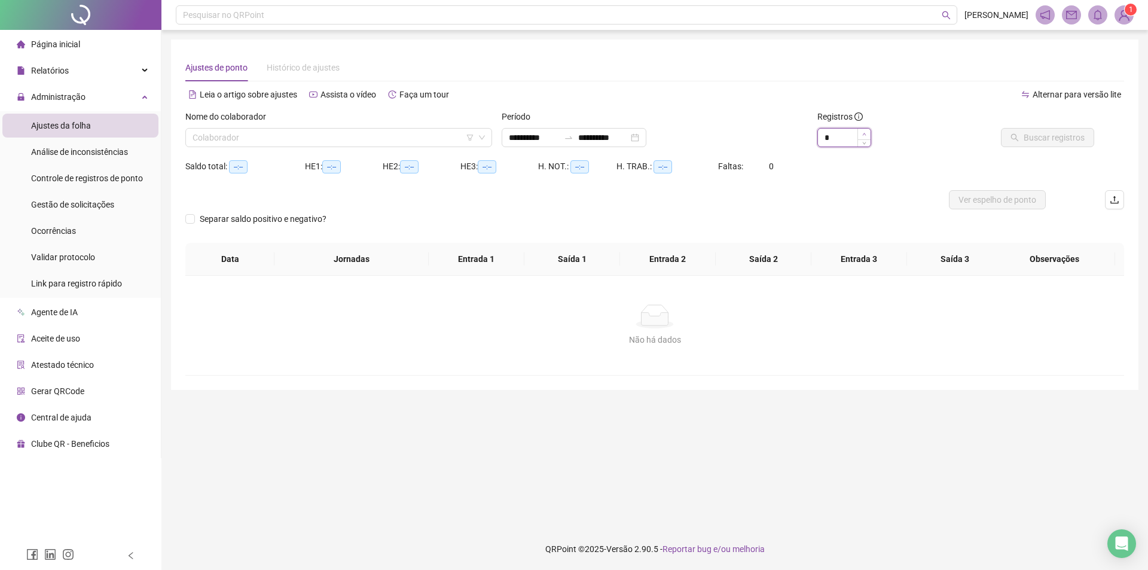
click at [860, 132] on span "Increase Value" at bounding box center [863, 134] width 13 height 11
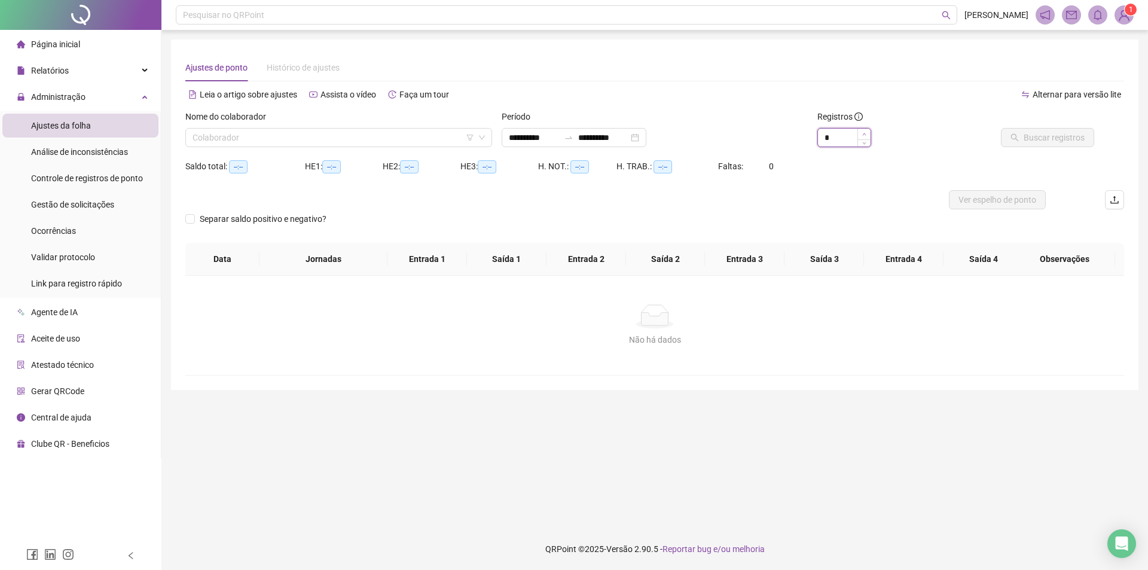
type input "**"
click at [860, 132] on span "Increase Value" at bounding box center [863, 134] width 13 height 11
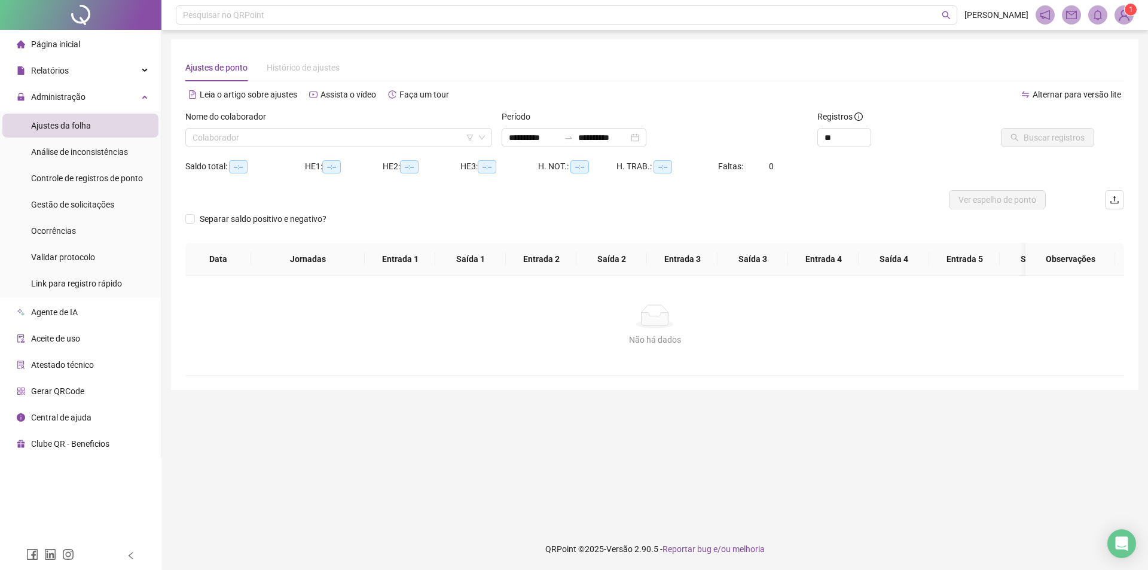
click at [306, 127] on div "Nome do colaborador" at bounding box center [338, 119] width 307 height 18
click at [304, 138] on input "search" at bounding box center [334, 138] width 282 height 18
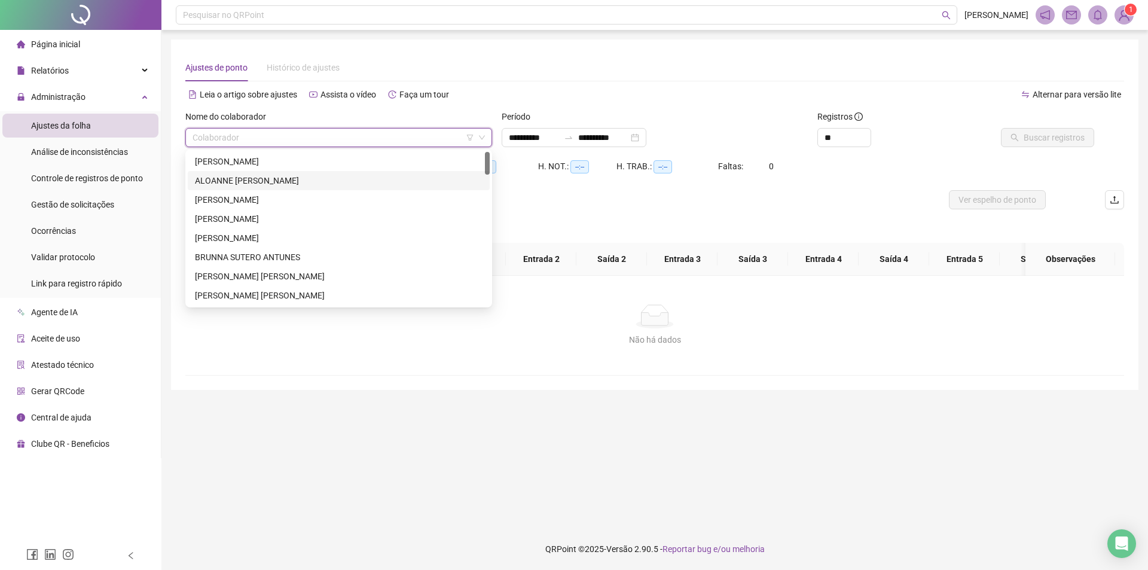
click at [250, 179] on div "ALOANNE [PERSON_NAME]" at bounding box center [339, 180] width 288 height 13
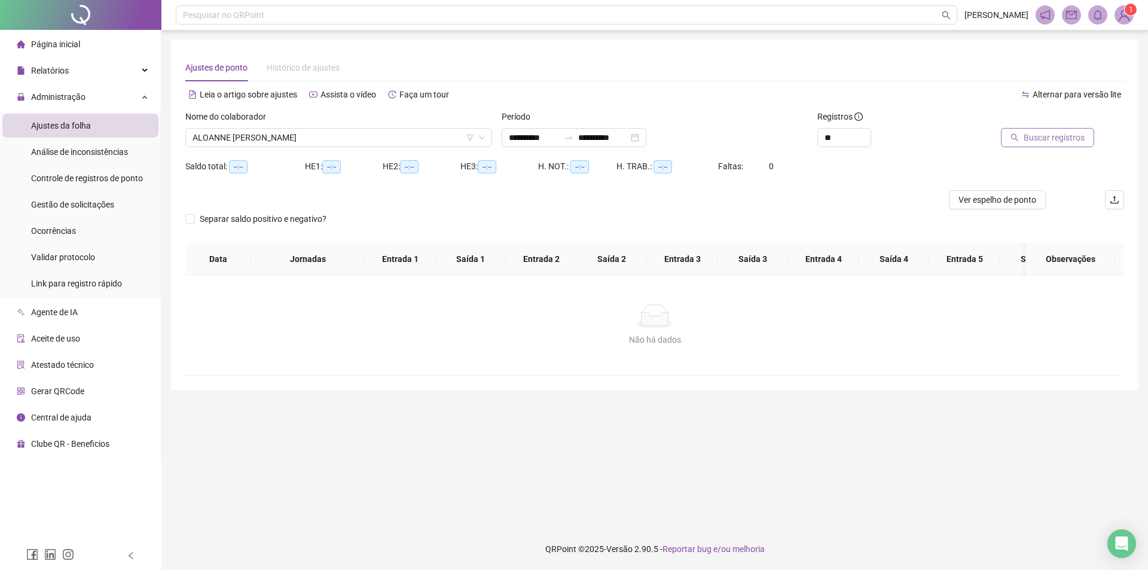
click at [1053, 145] on button "Buscar registros" at bounding box center [1047, 137] width 93 height 19
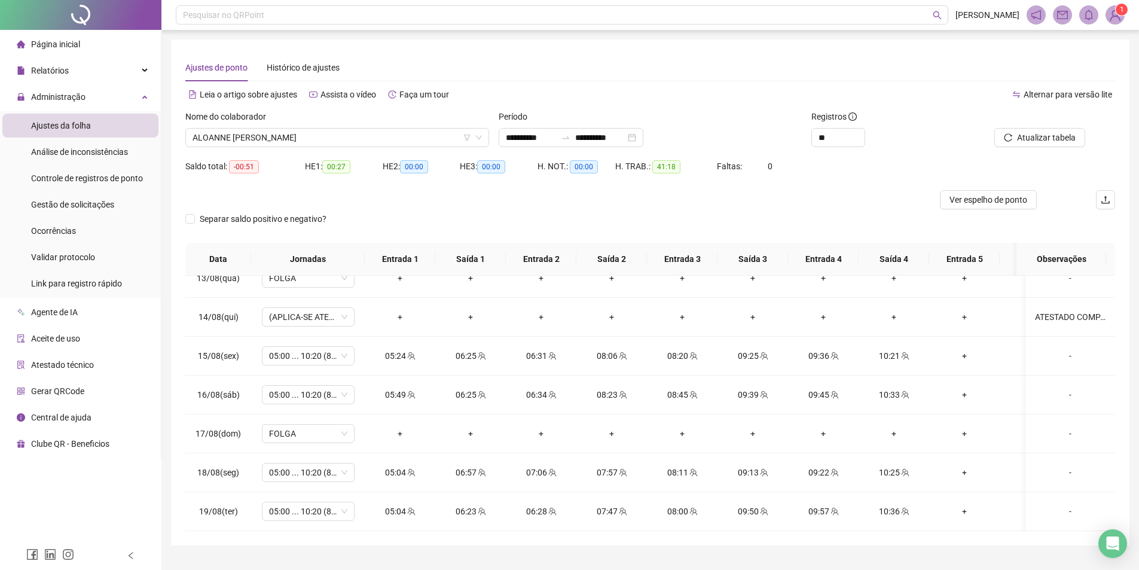
scroll to position [920, 0]
click at [324, 130] on span "ALOANNE [PERSON_NAME]" at bounding box center [337, 138] width 289 height 18
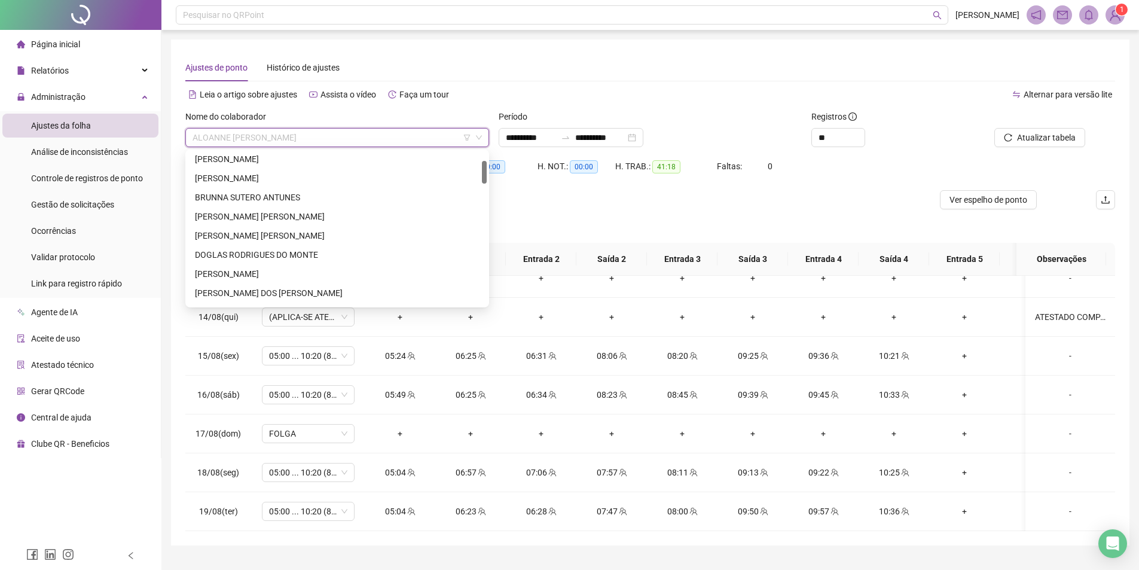
scroll to position [0, 0]
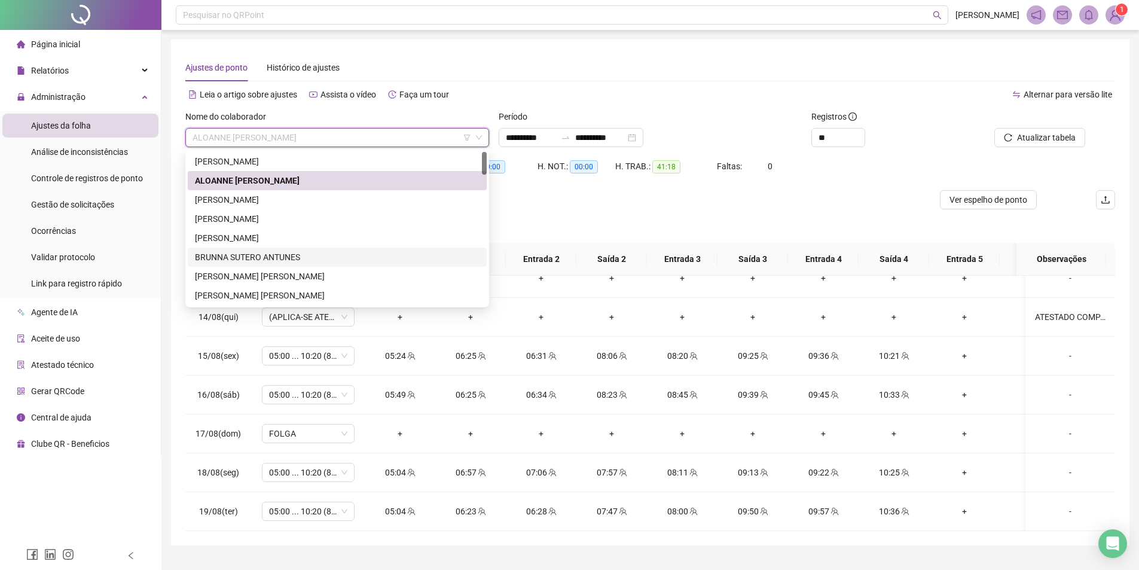
click at [265, 255] on div "BRUNNA SUTERO ANTUNES" at bounding box center [337, 257] width 285 height 13
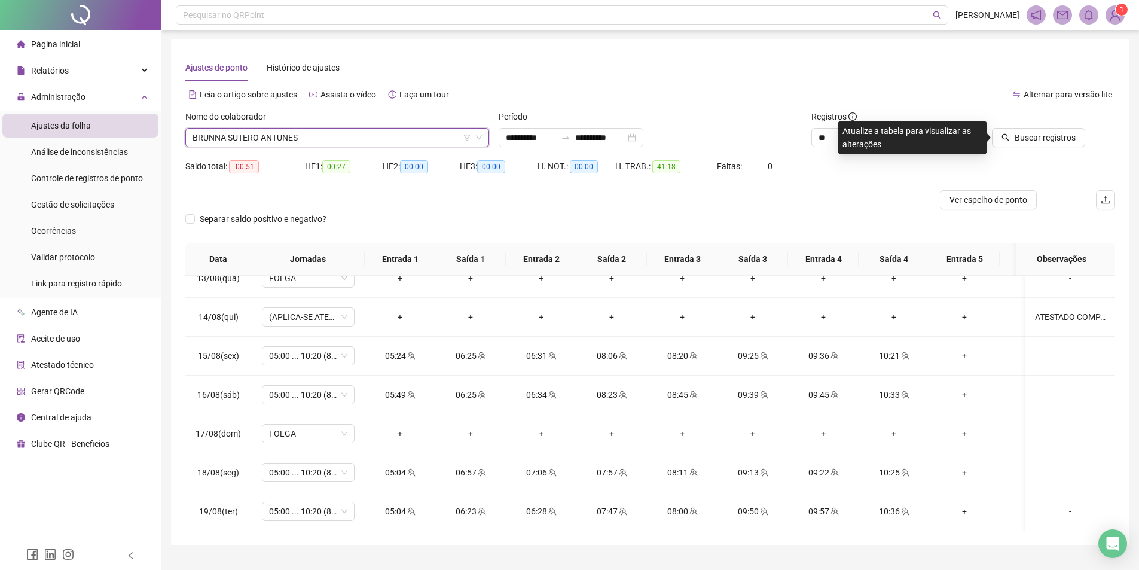
click at [326, 144] on span "BRUNNA SUTERO ANTUNES" at bounding box center [337, 138] width 289 height 18
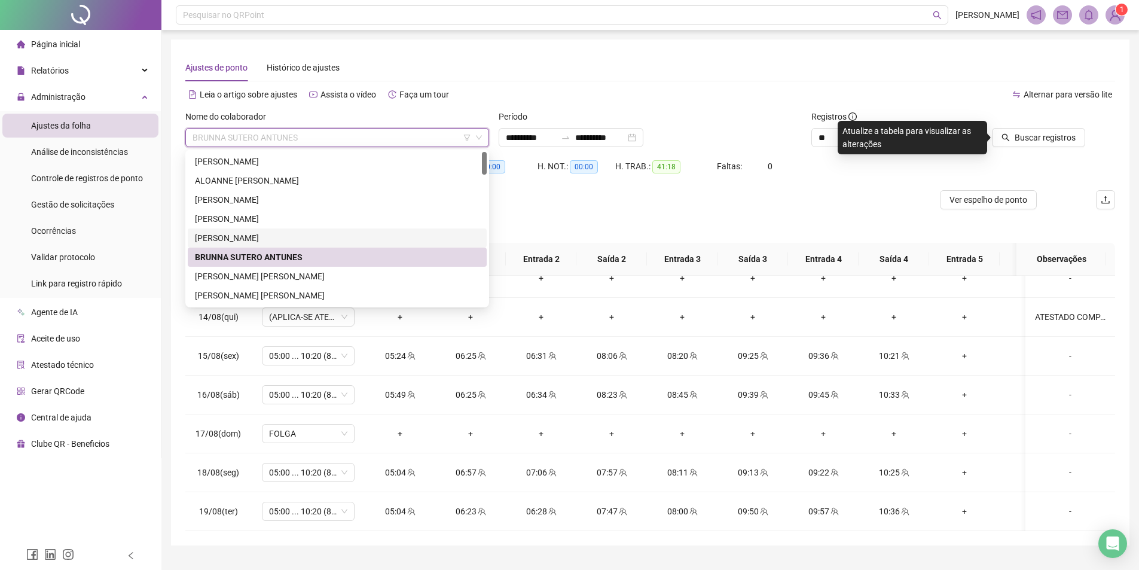
click at [218, 236] on div "[PERSON_NAME]" at bounding box center [337, 237] width 285 height 13
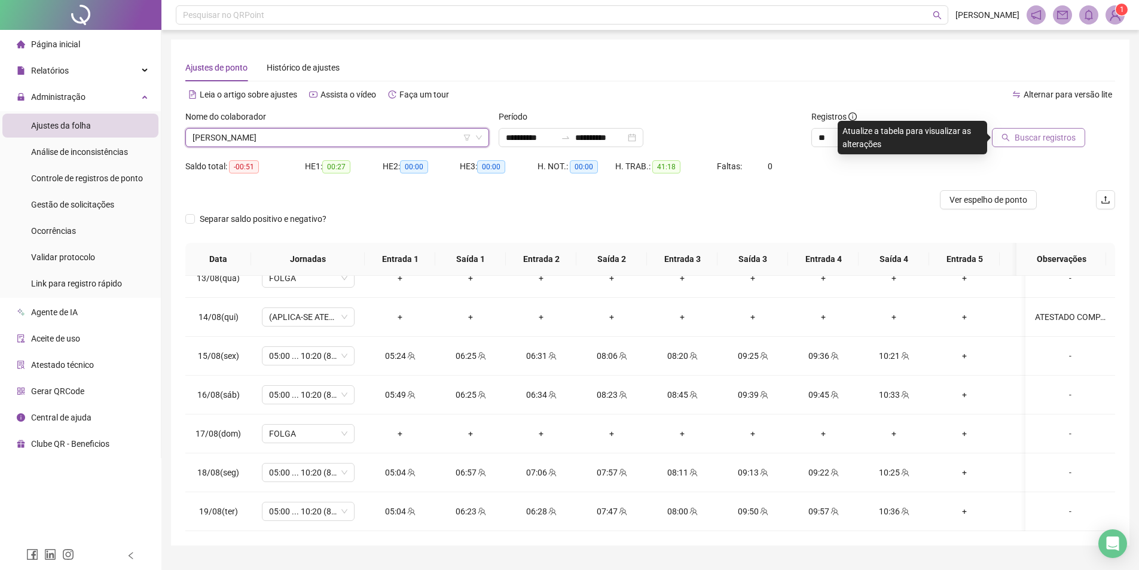
click at [1032, 140] on span "Buscar registros" at bounding box center [1045, 137] width 61 height 13
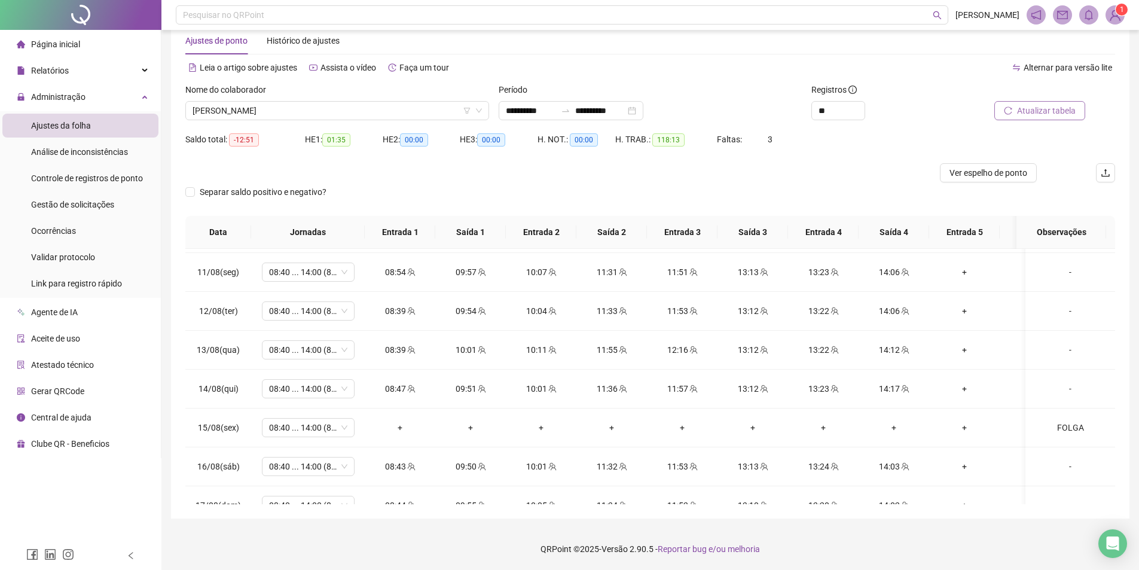
scroll to position [920, 0]
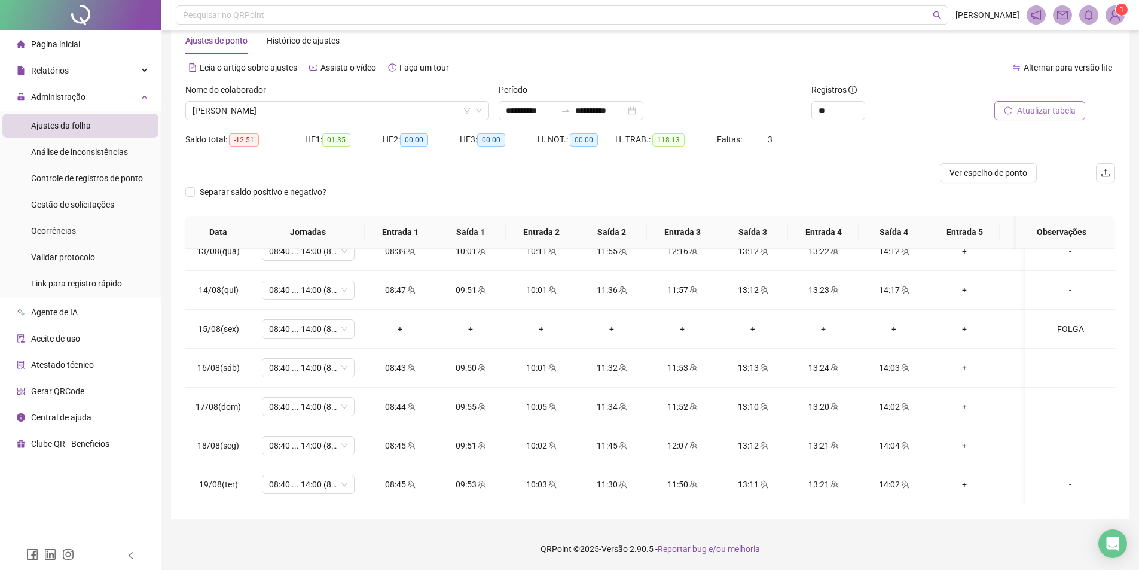
click at [316, 128] on div "Nome do colaborador [PERSON_NAME]" at bounding box center [337, 106] width 313 height 47
click at [322, 101] on div "[PERSON_NAME]" at bounding box center [337, 110] width 304 height 19
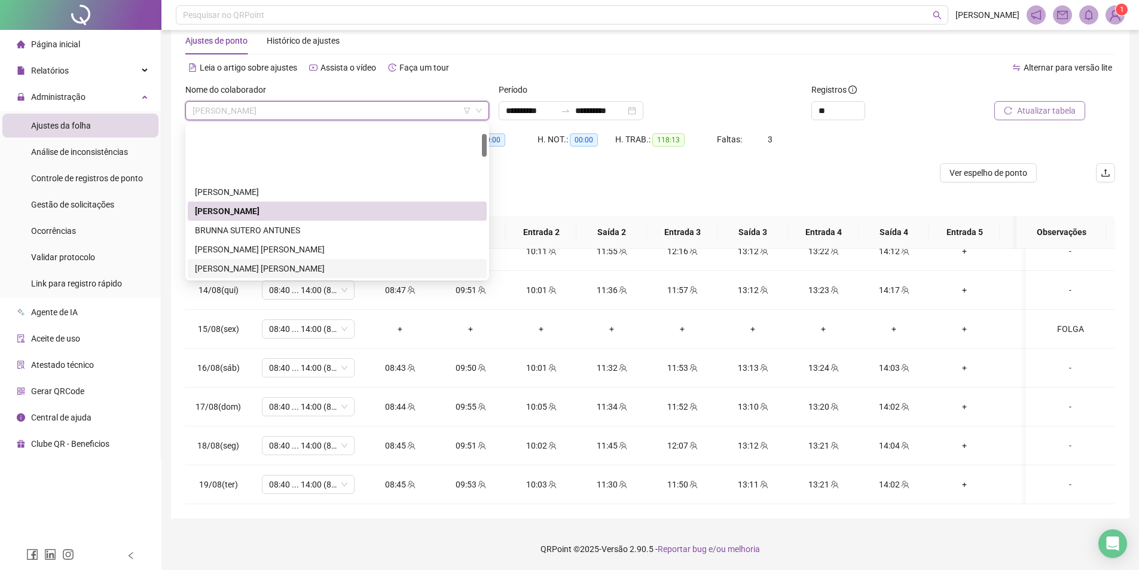
scroll to position [60, 0]
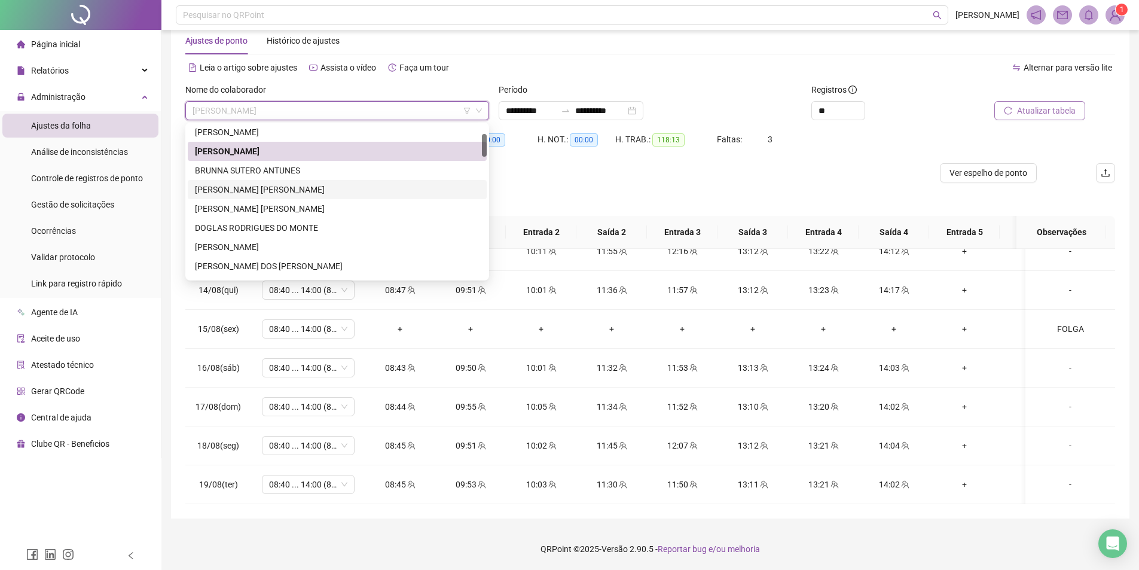
click at [256, 173] on div "BRUNNA SUTERO ANTUNES" at bounding box center [337, 170] width 285 height 13
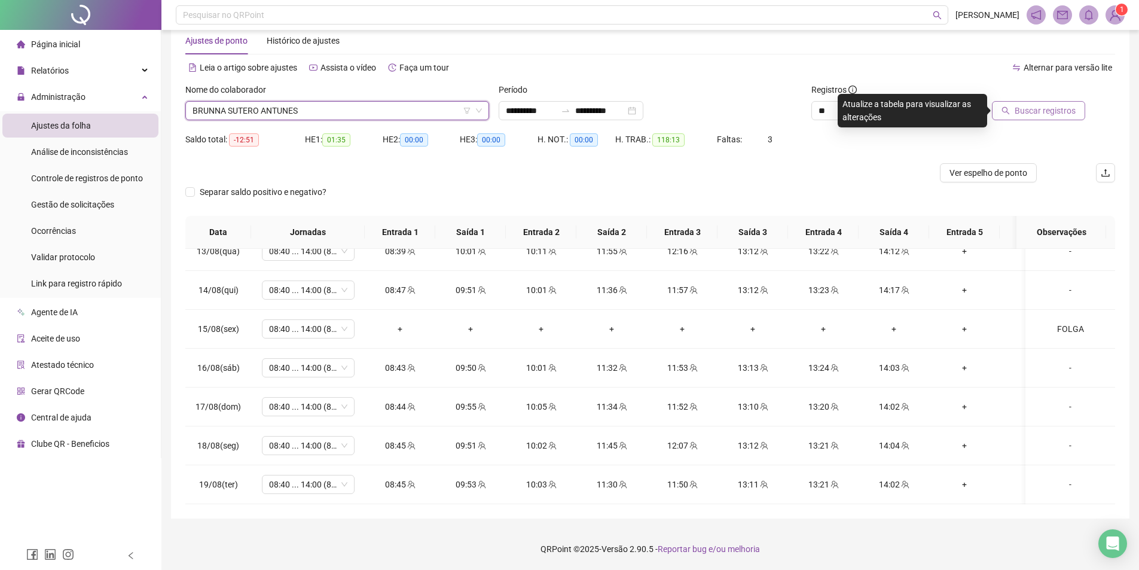
click at [1042, 104] on span "Buscar registros" at bounding box center [1045, 110] width 61 height 13
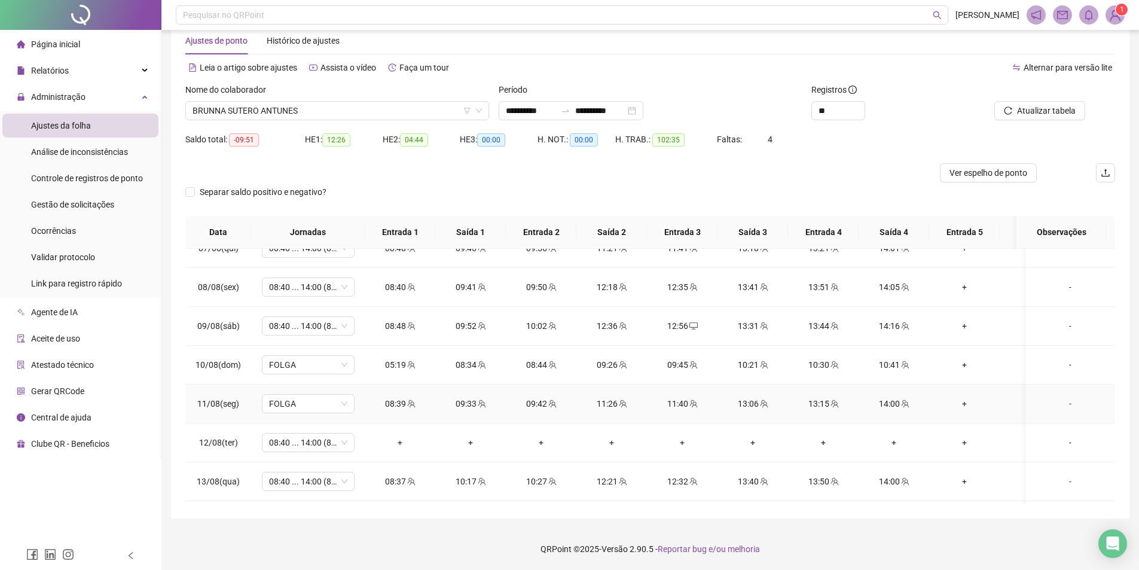
scroll to position [322, 0]
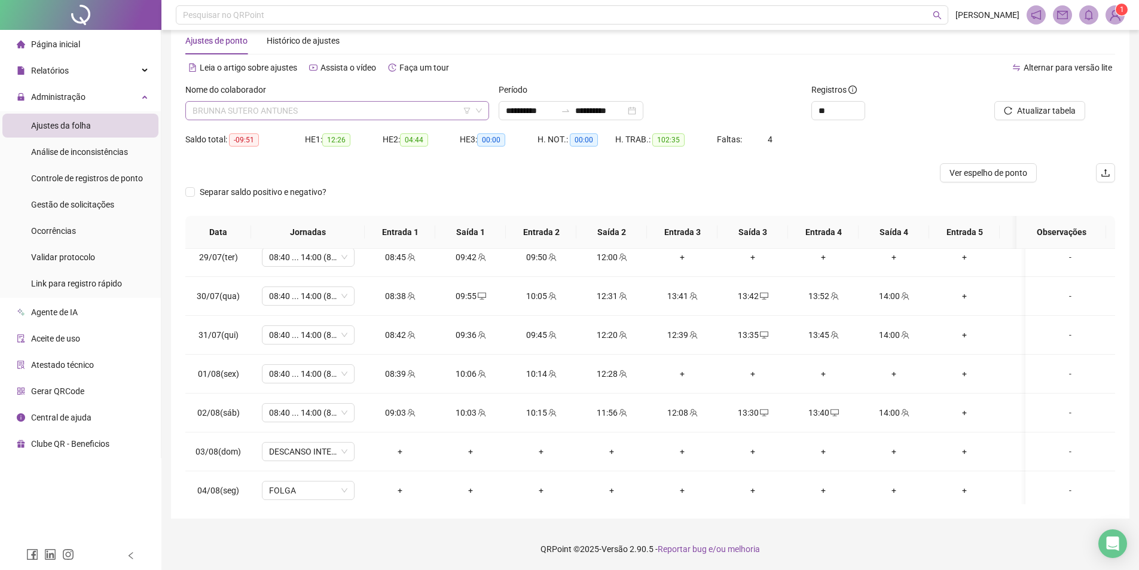
click at [294, 116] on span "BRUNNA SUTERO ANTUNES" at bounding box center [337, 111] width 289 height 18
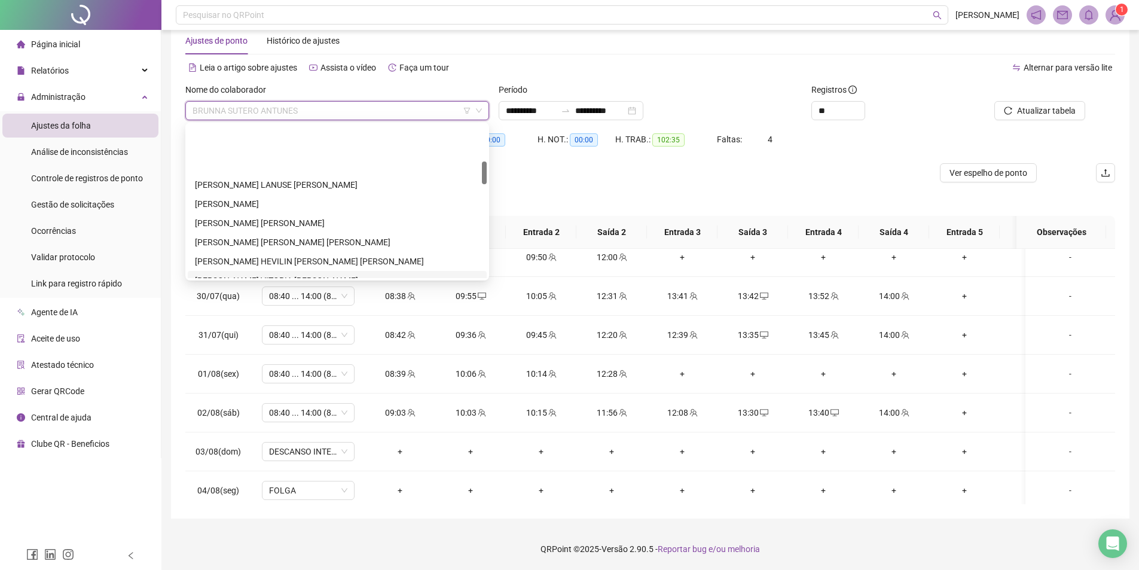
scroll to position [299, 0]
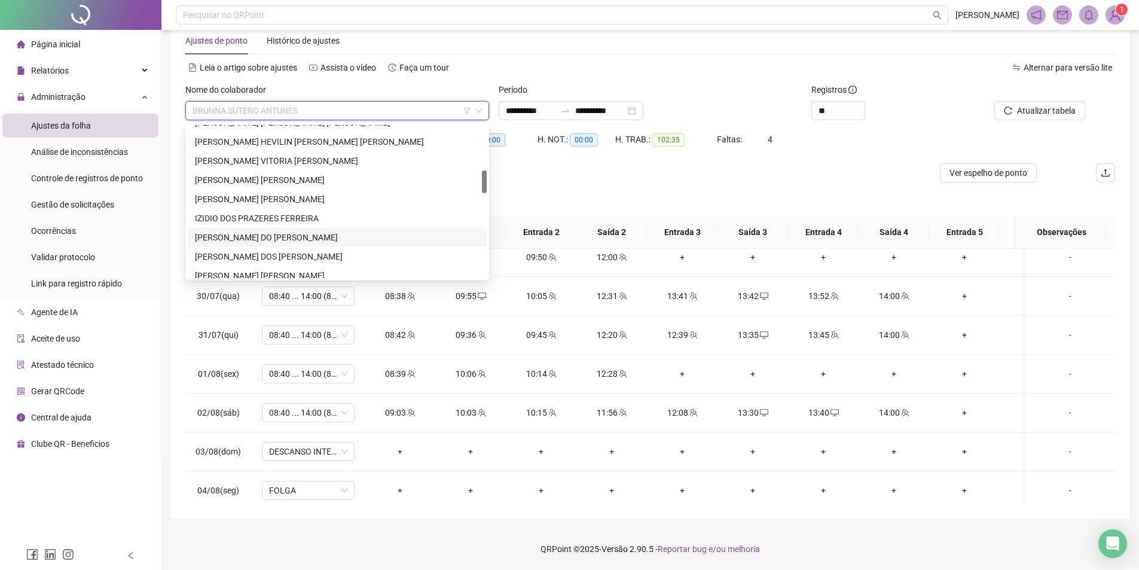
click at [349, 239] on div "[PERSON_NAME] DO [PERSON_NAME]" at bounding box center [337, 237] width 285 height 13
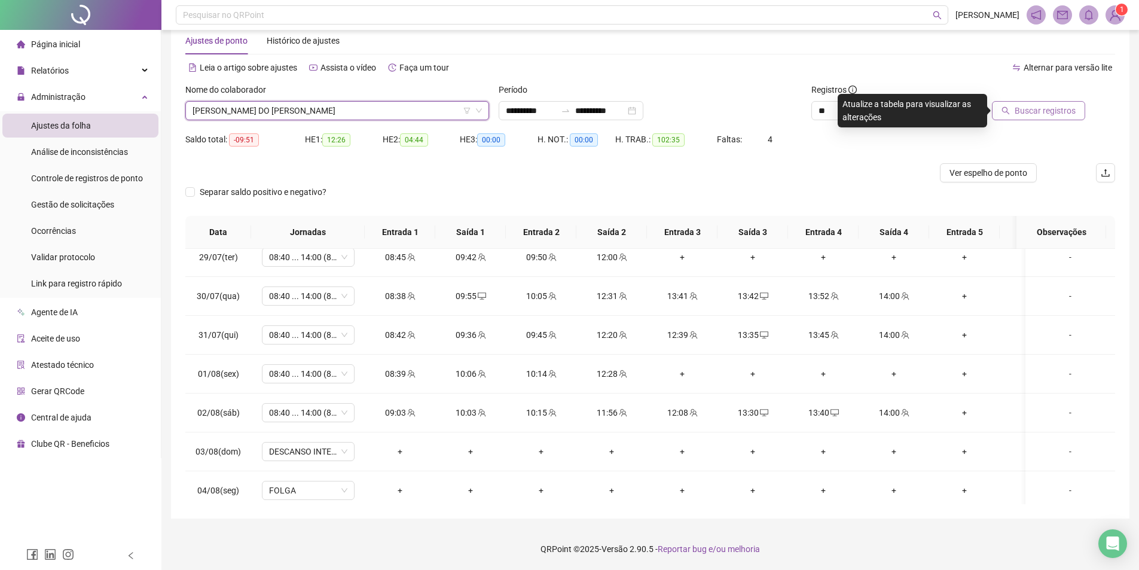
click at [1036, 118] on button "Buscar registros" at bounding box center [1038, 110] width 93 height 19
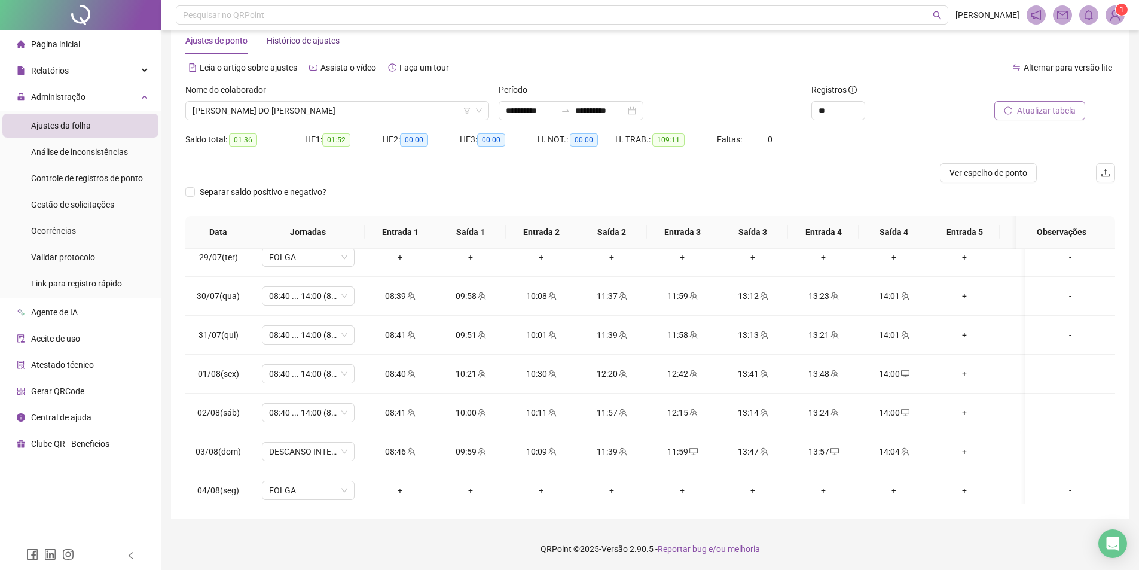
click at [316, 42] on span "Histórico de ajustes" at bounding box center [303, 41] width 73 height 10
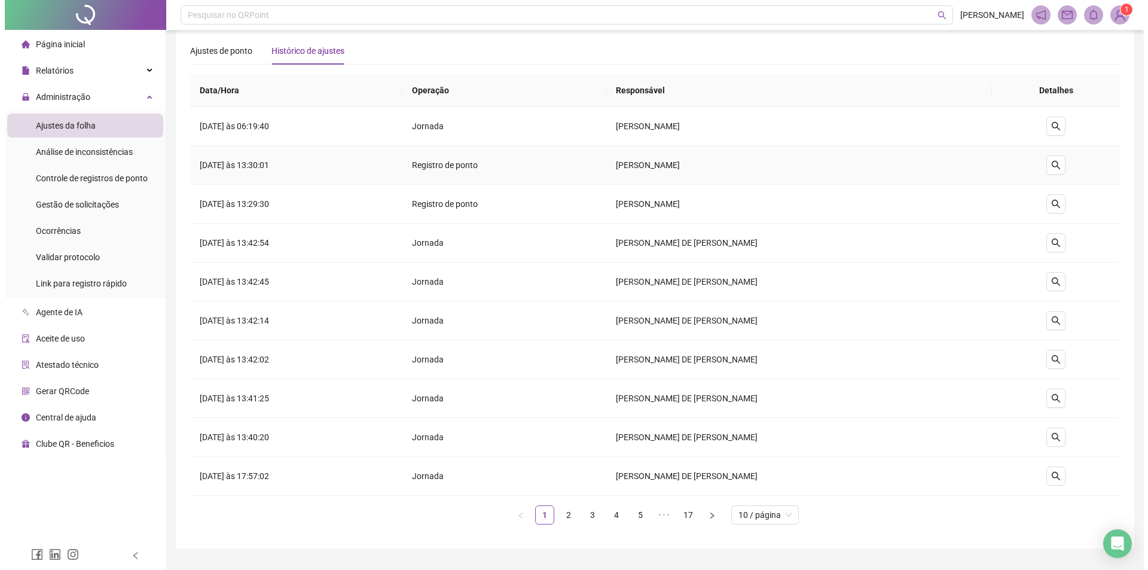
scroll to position [0, 0]
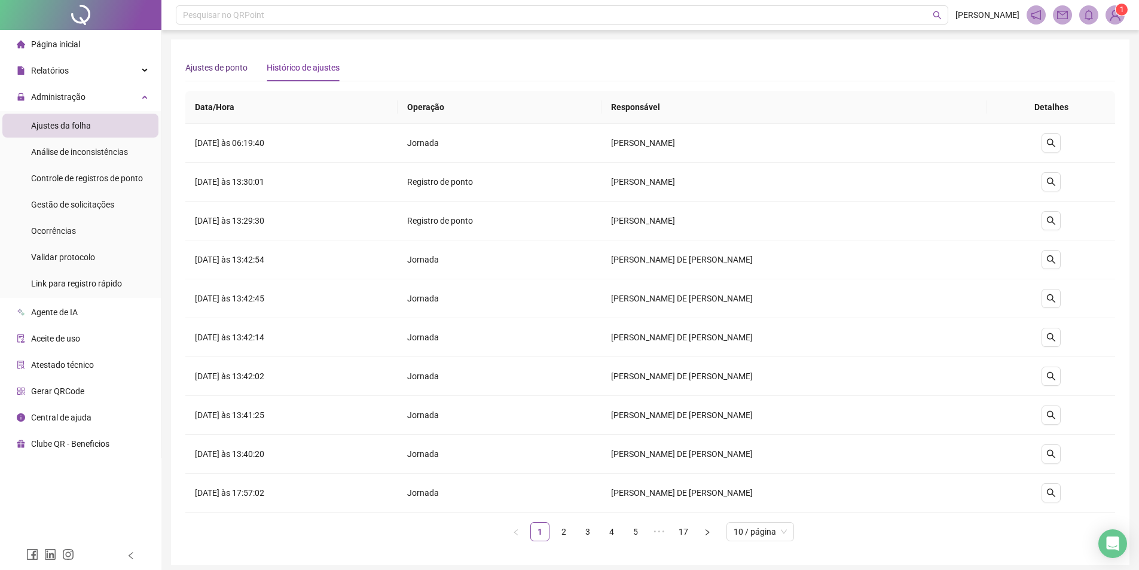
click at [201, 63] on span "Ajustes de ponto" at bounding box center [216, 68] width 62 height 10
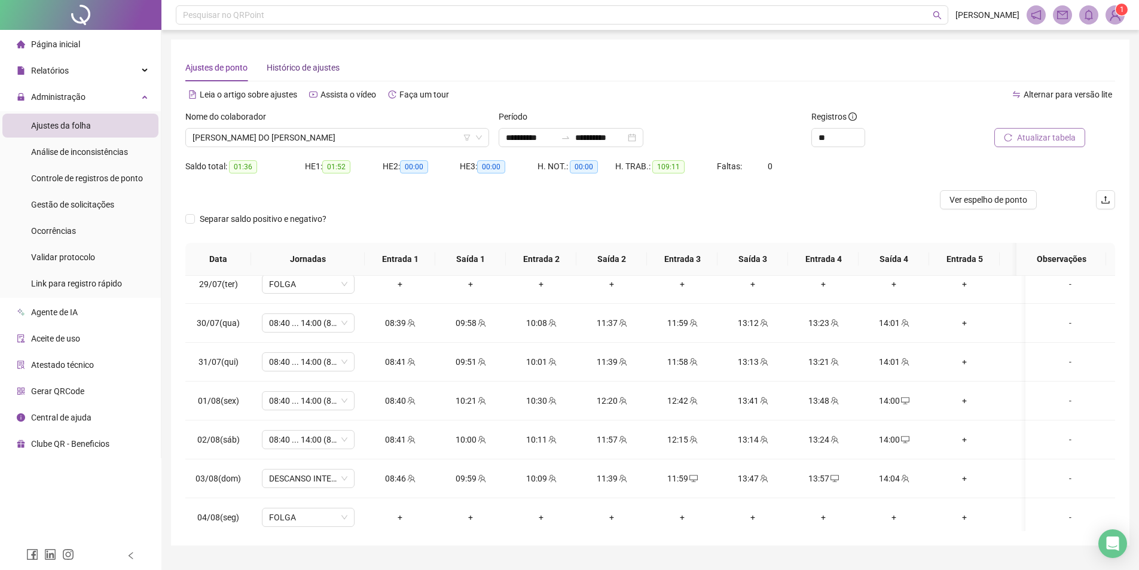
drag, startPoint x: 297, startPoint y: 65, endPoint x: 301, endPoint y: 77, distance: 11.9
click at [297, 65] on span "Histórico de ajustes" at bounding box center [303, 68] width 73 height 10
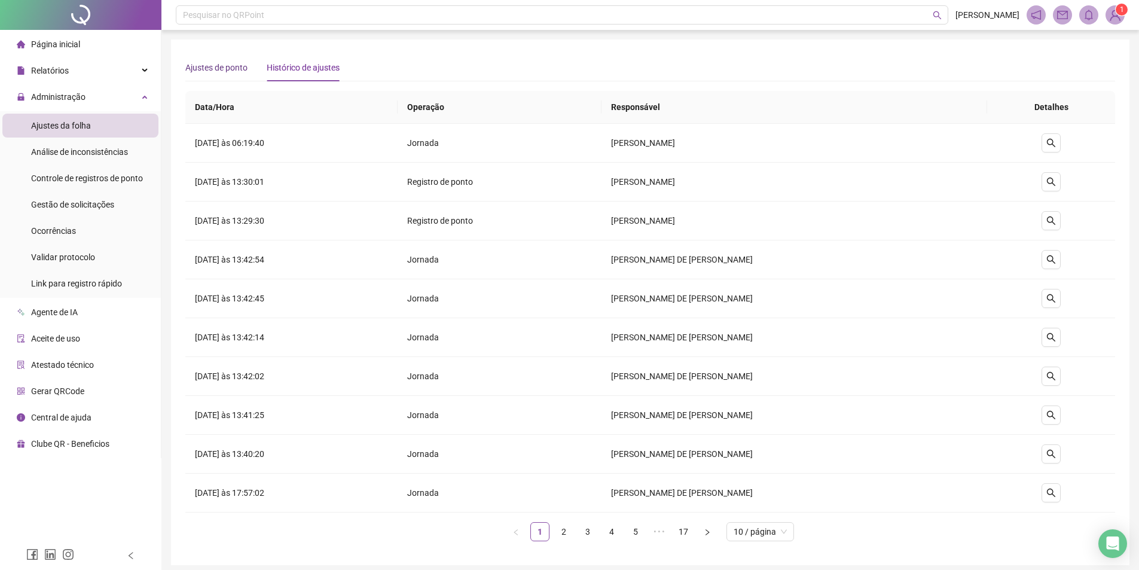
drag, startPoint x: 216, startPoint y: 66, endPoint x: 228, endPoint y: 81, distance: 18.8
click at [216, 66] on span "Ajustes de ponto" at bounding box center [216, 68] width 62 height 10
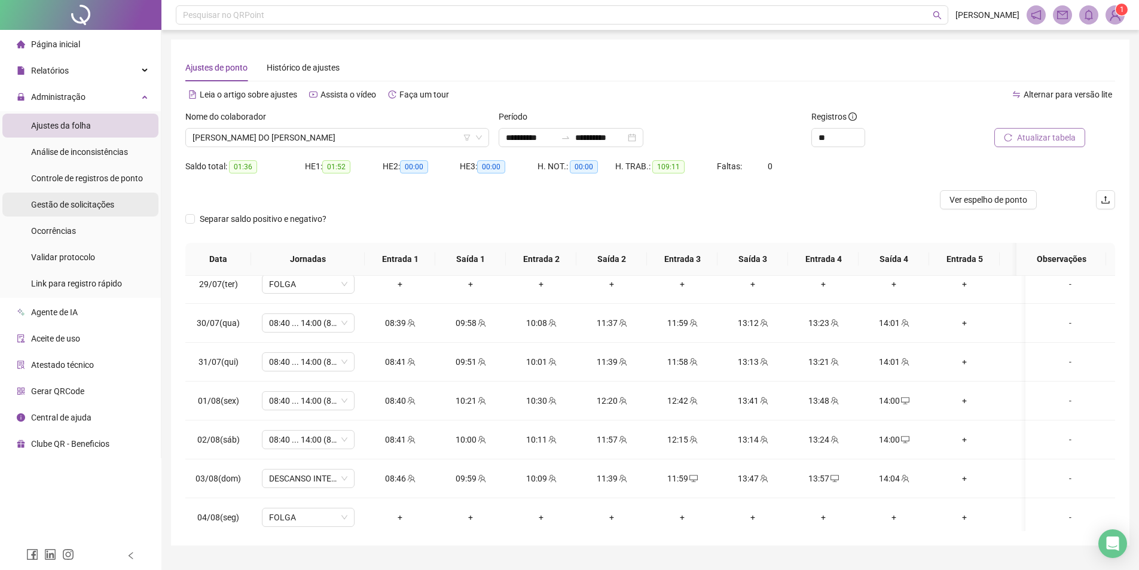
click at [83, 203] on span "Gestão de solicitações" at bounding box center [72, 205] width 83 height 10
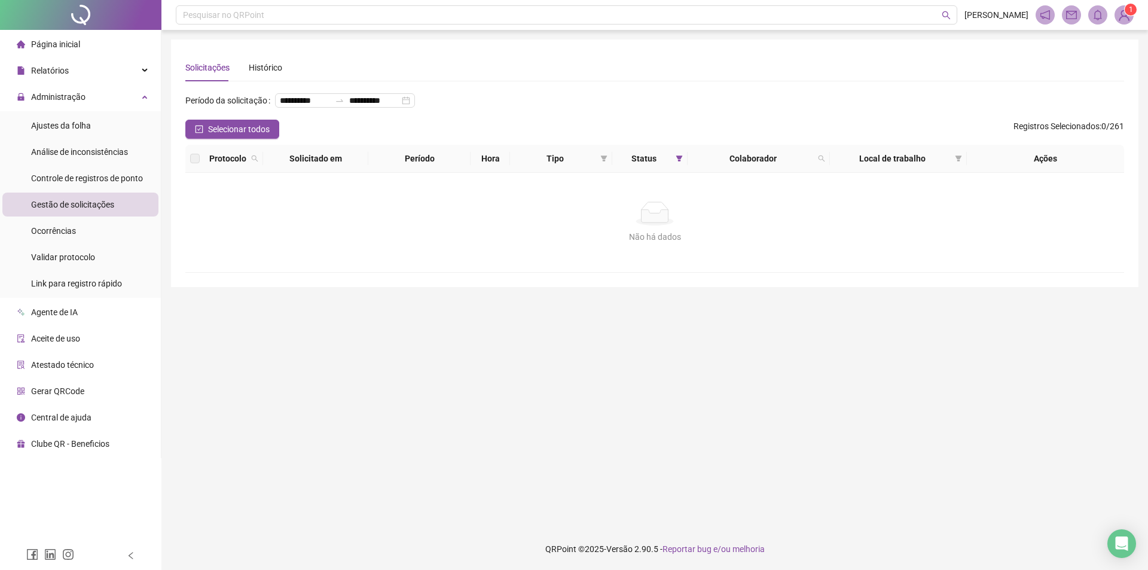
click at [237, 58] on div "Solicitações Histórico" at bounding box center [233, 68] width 97 height 28
click at [247, 65] on div "Solicitações Histórico" at bounding box center [233, 68] width 97 height 28
click at [283, 69] on div "Solicitações Histórico" at bounding box center [654, 68] width 939 height 28
drag, startPoint x: 278, startPoint y: 66, endPoint x: 315, endPoint y: 84, distance: 40.4
click at [277, 66] on div "Histórico" at bounding box center [265, 67] width 33 height 13
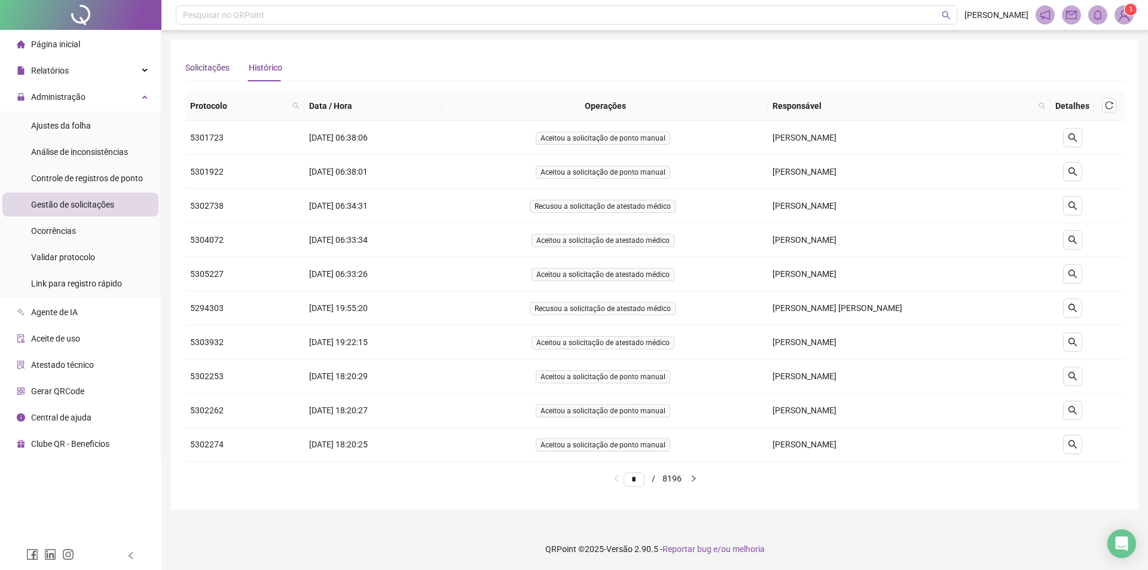
click at [199, 65] on div "Solicitações" at bounding box center [207, 67] width 44 height 13
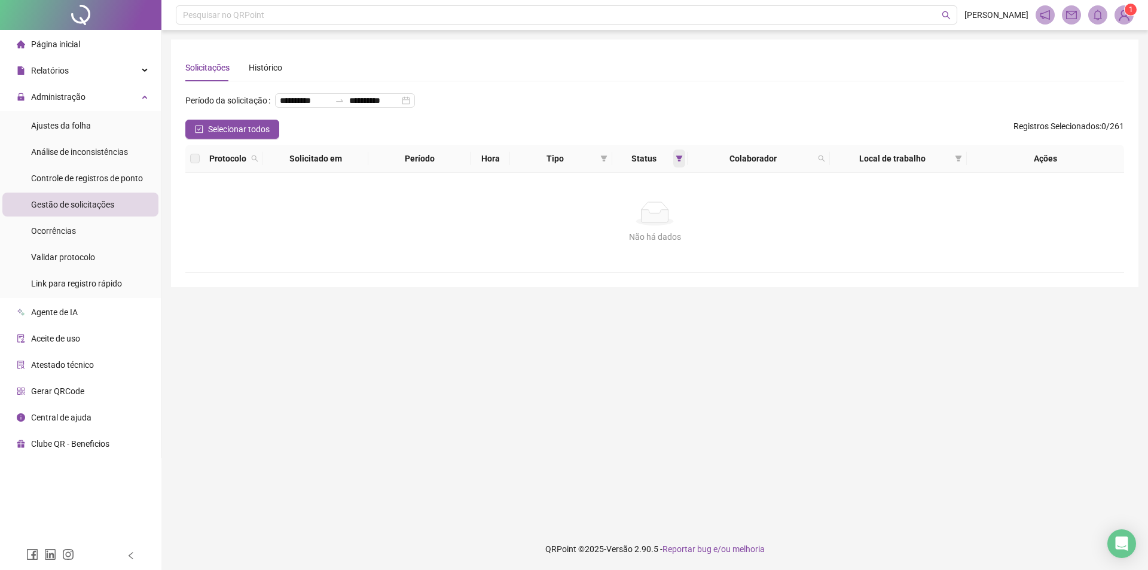
click at [679, 162] on icon "filter" at bounding box center [679, 158] width 7 height 7
click at [663, 263] on button "OK" at bounding box center [669, 265] width 21 height 14
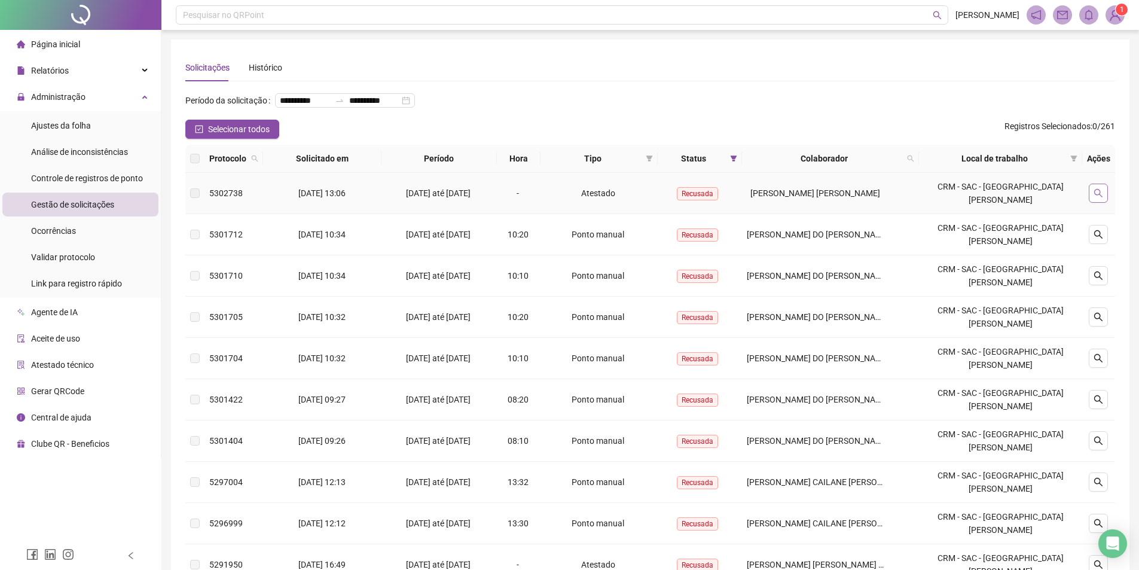
click at [1101, 198] on icon "search" at bounding box center [1099, 193] width 10 height 10
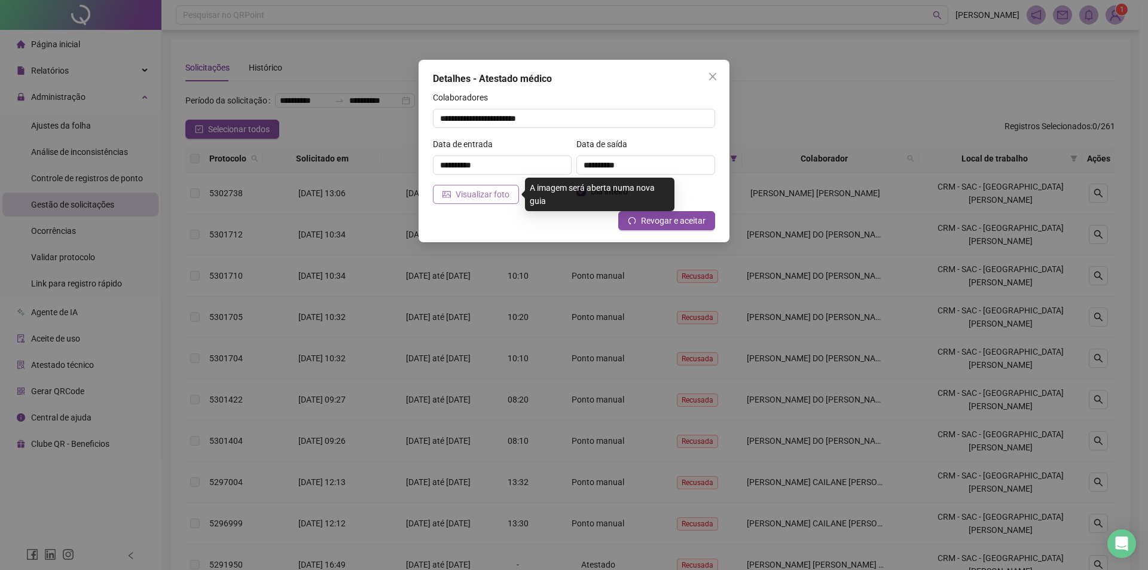
click at [485, 197] on span "Visualizar foto" at bounding box center [483, 194] width 54 height 13
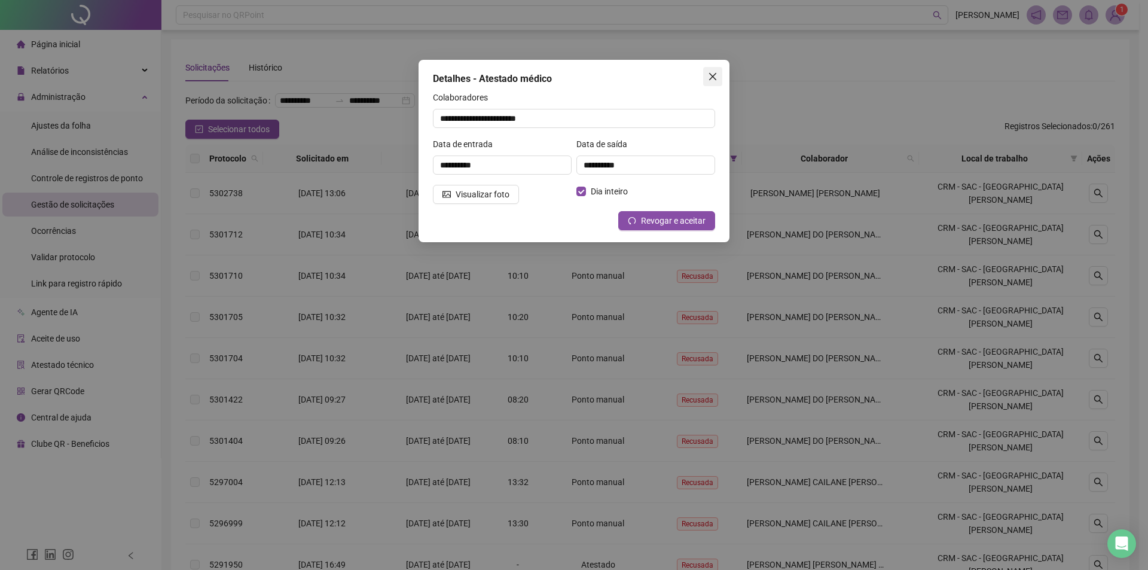
click at [718, 77] on span "Close" at bounding box center [712, 77] width 19 height 10
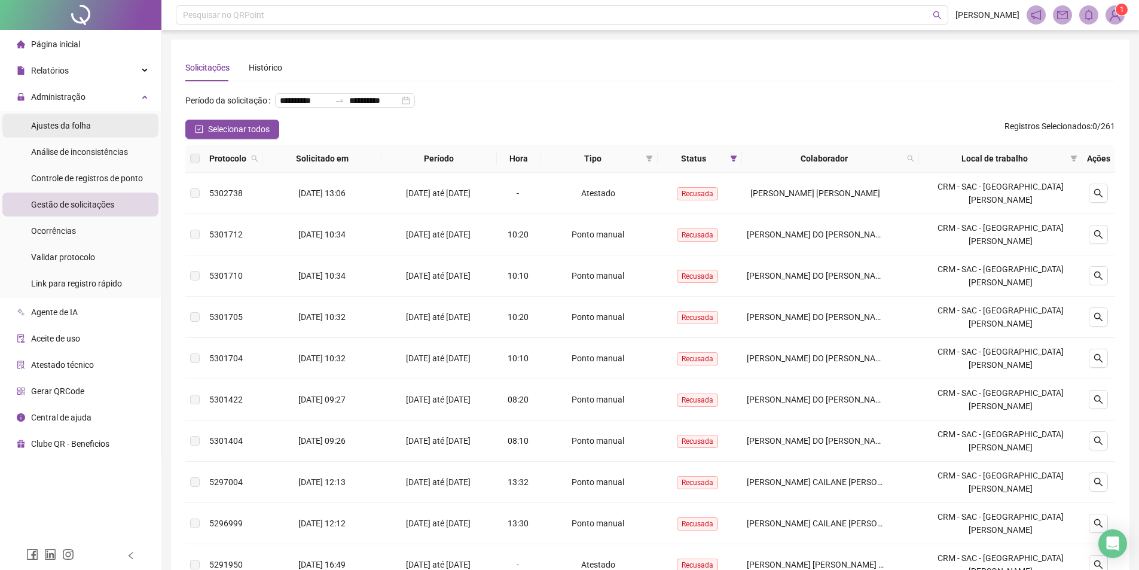
click at [105, 122] on li "Ajustes da folha" at bounding box center [80, 126] width 156 height 24
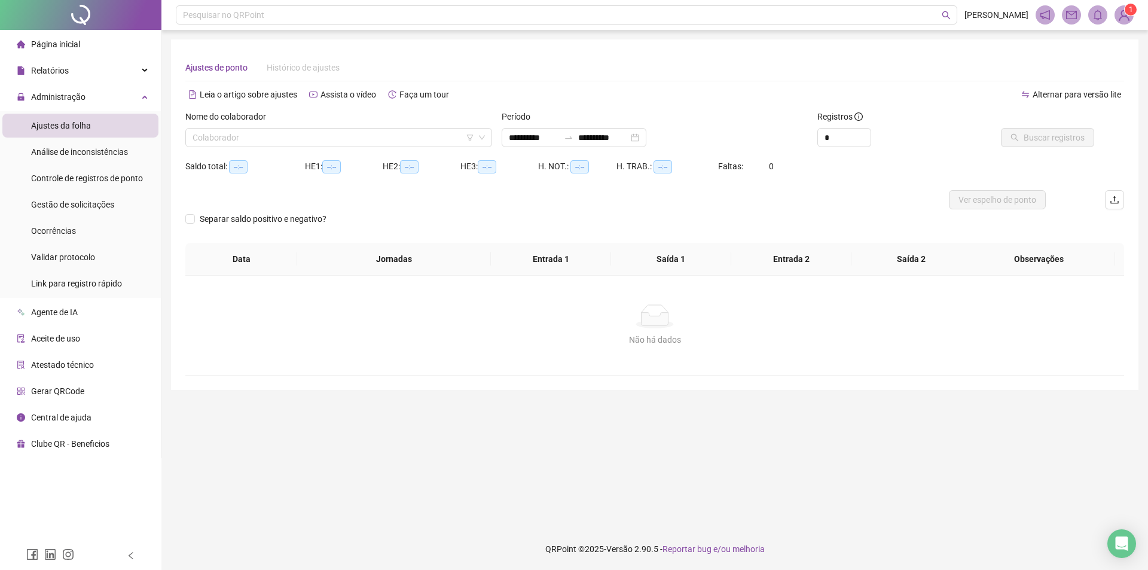
type input "**********"
drag, startPoint x: 120, startPoint y: 205, endPoint x: 156, endPoint y: 206, distance: 35.9
click at [120, 205] on li "Gestão de solicitações" at bounding box center [80, 205] width 156 height 24
